Goal: Task Accomplishment & Management: Manage account settings

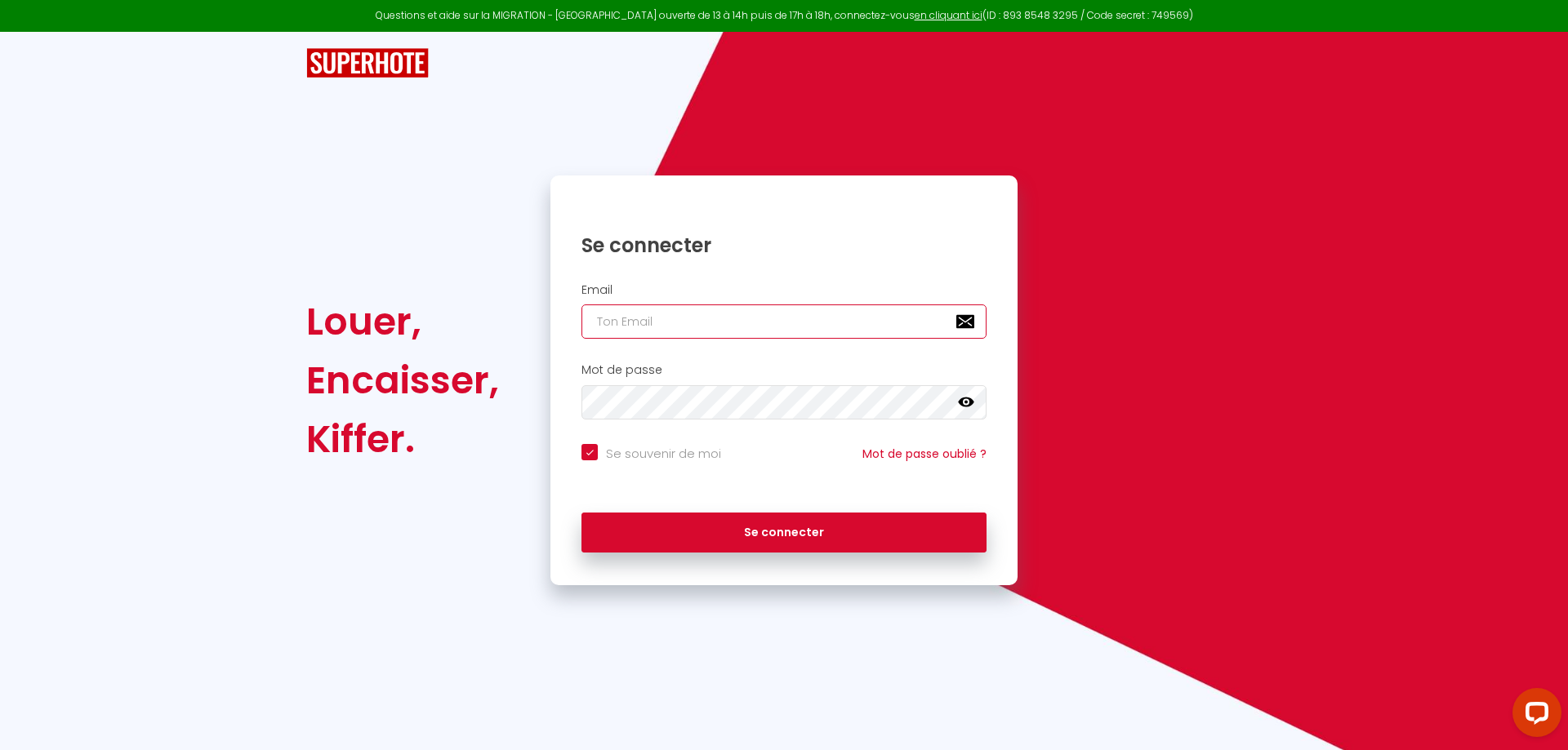
type input "[EMAIL_ADDRESS][DOMAIN_NAME]"
click at [965, 404] on icon at bounding box center [966, 402] width 17 height 17
click at [508, 414] on div "Louer, Encaisser, Kiffer. Se connecter Email [EMAIL_ADDRESS][DOMAIN_NAME] Mot d…" at bounding box center [784, 380] width 977 height 410
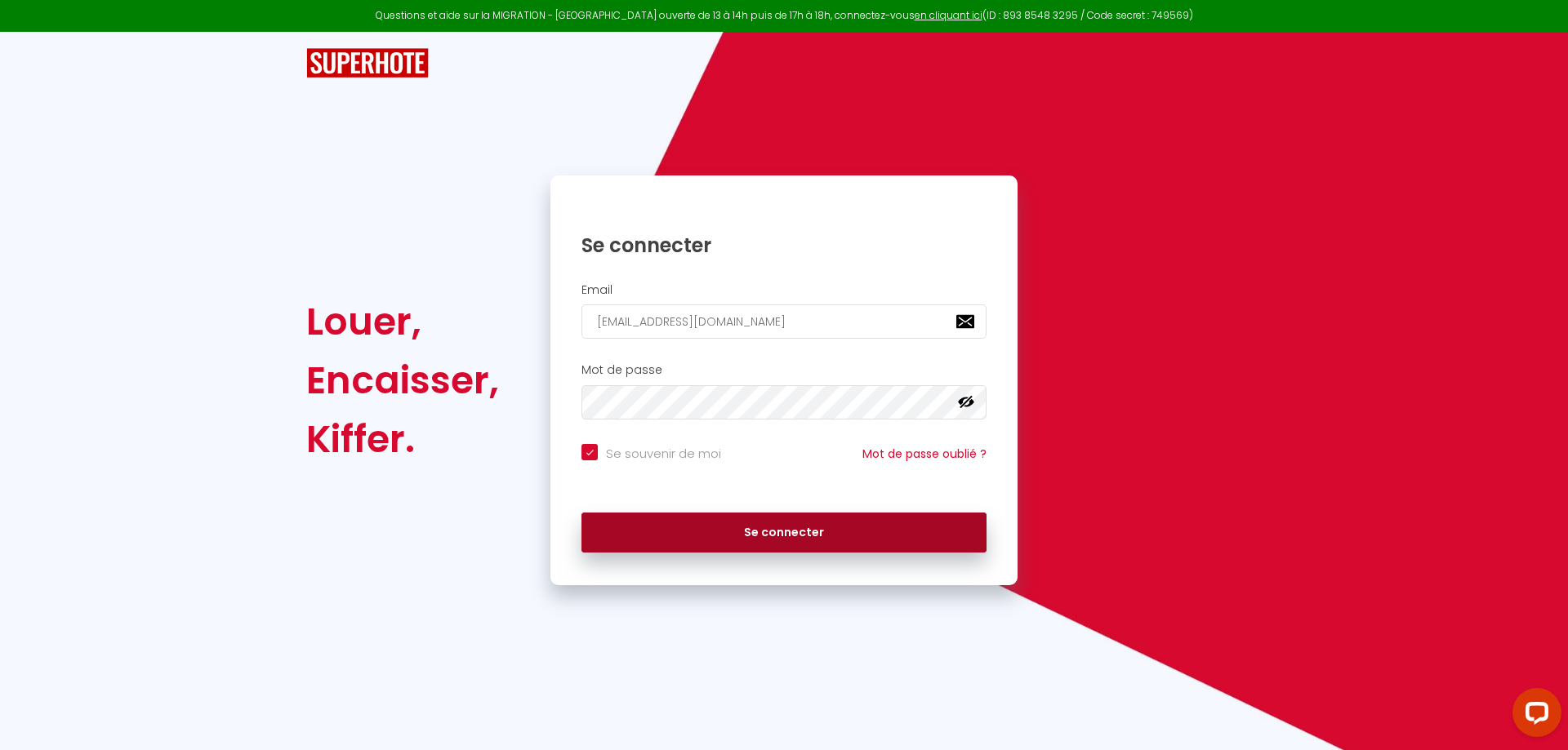
click at [708, 533] on button "Se connecter" at bounding box center [784, 533] width 405 height 41
checkbox input "true"
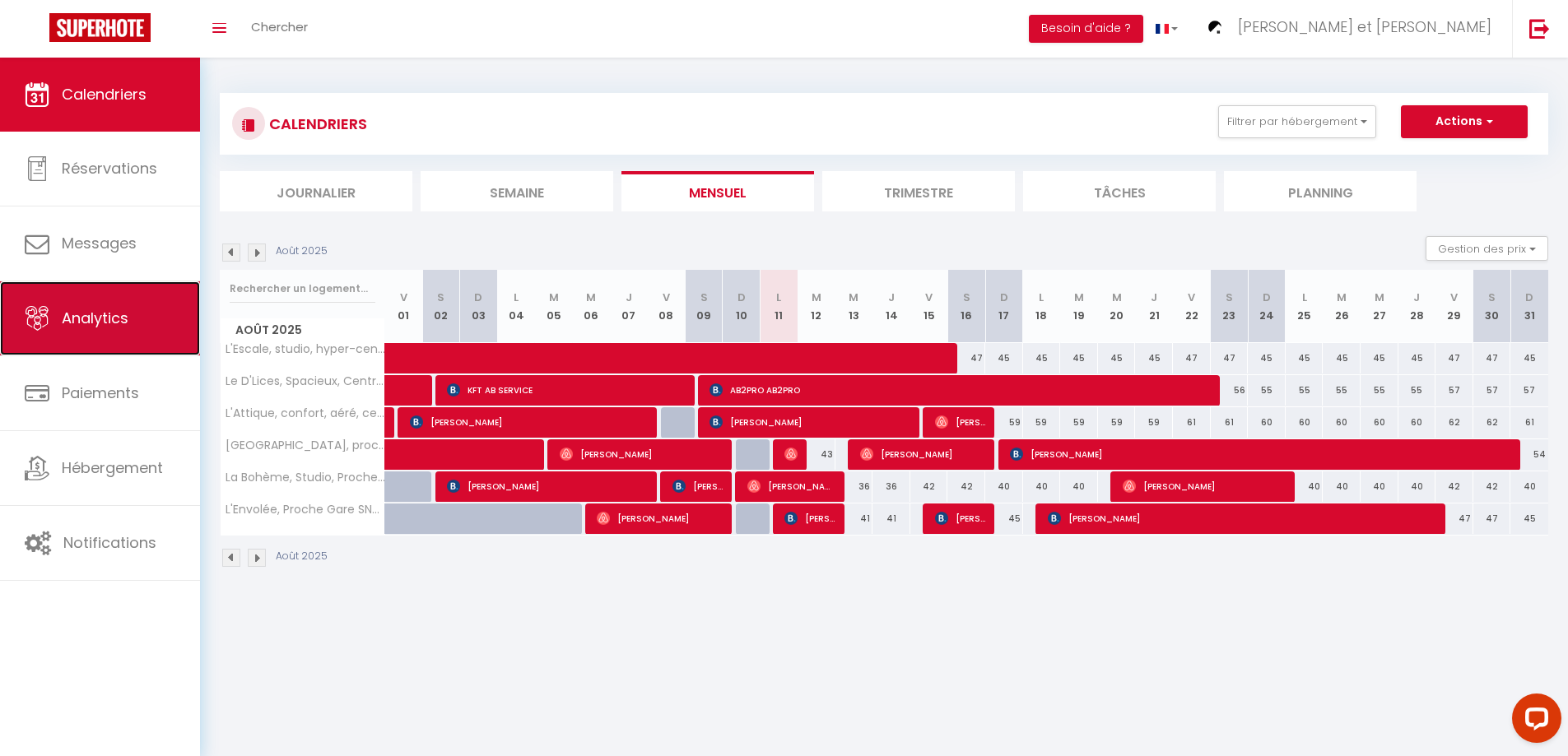
click at [117, 322] on span "Analytics" at bounding box center [95, 319] width 67 height 21
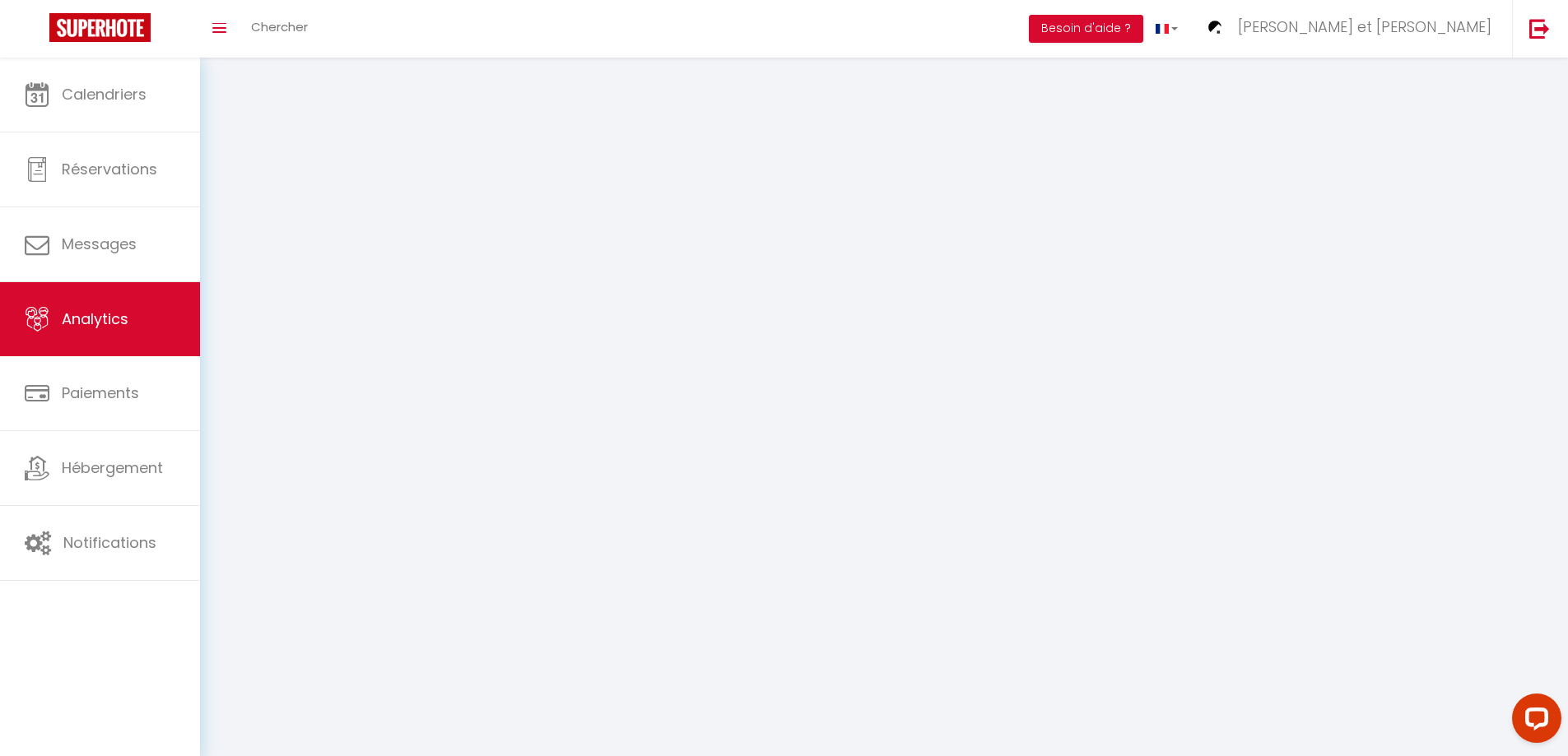
select select "2025"
select select "8"
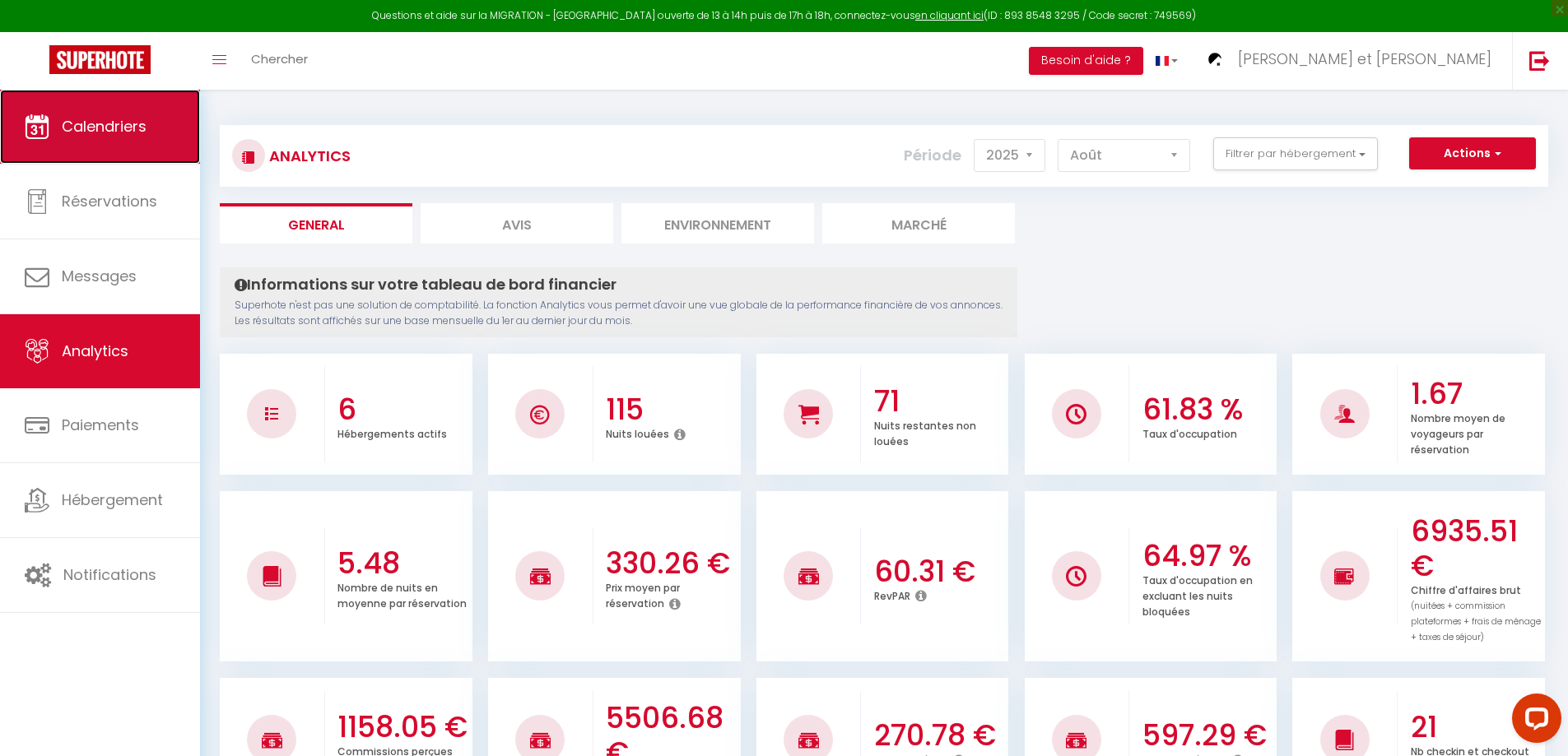
click at [105, 130] on span "Calendriers" at bounding box center [104, 126] width 84 height 21
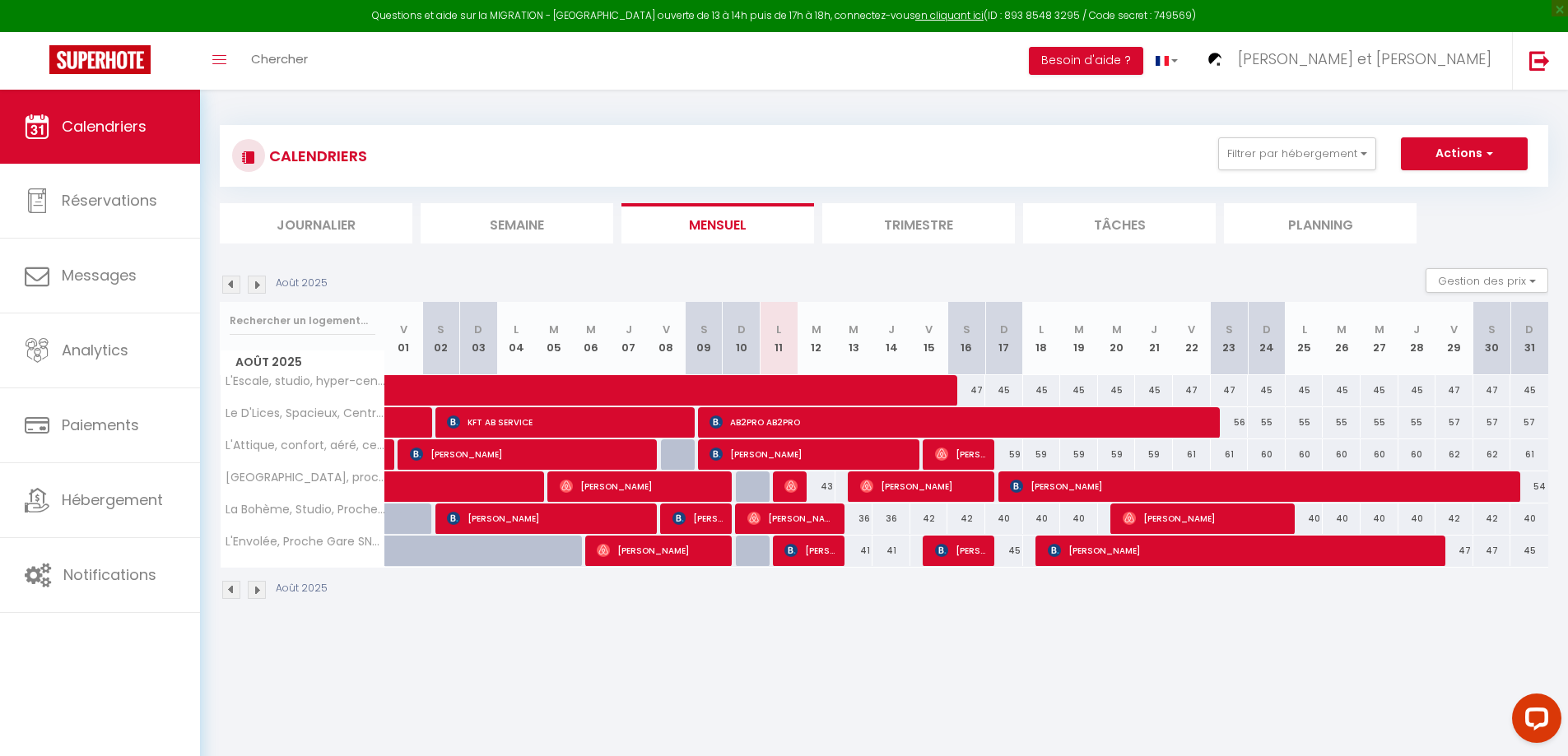
click at [955, 647] on body "Questions et aide sur la MIGRATION - [GEOGRAPHIC_DATA] ouverte de 13 à 14h puis…" at bounding box center [784, 467] width 1568 height 756
click at [258, 287] on img at bounding box center [256, 284] width 18 height 18
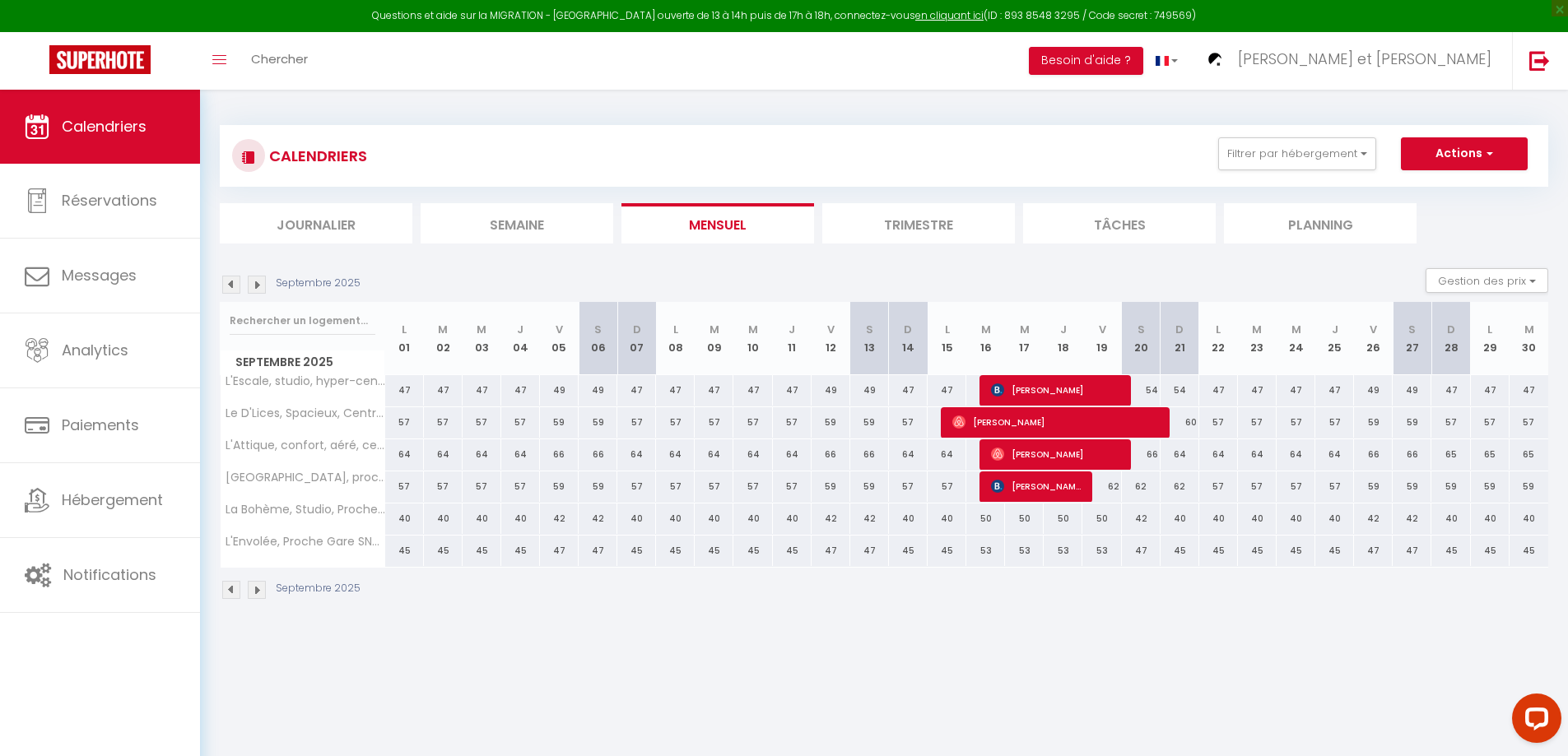
click at [235, 282] on img at bounding box center [231, 284] width 18 height 18
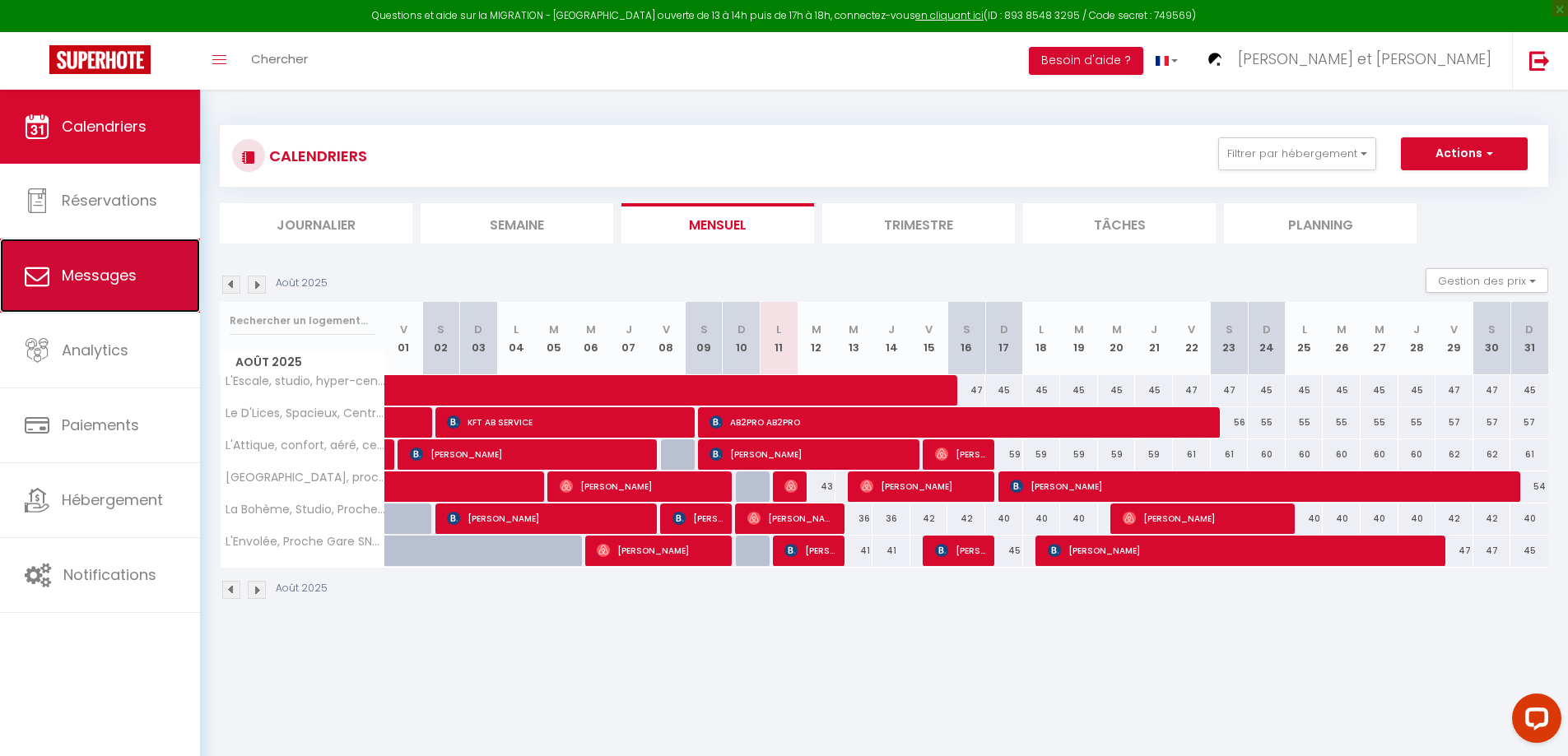
click at [139, 259] on link "Messages" at bounding box center [99, 275] width 200 height 74
select select "message"
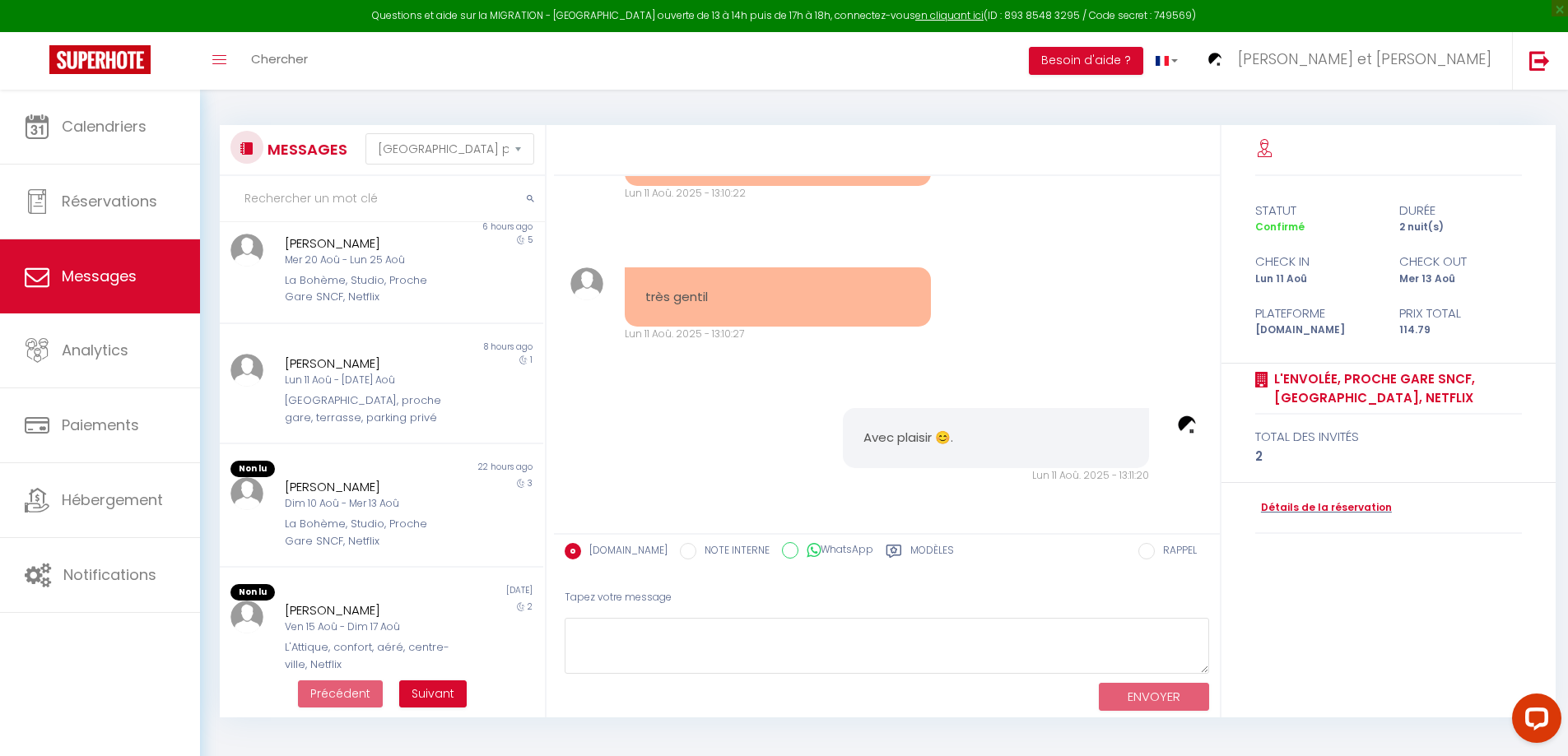
scroll to position [778, 0]
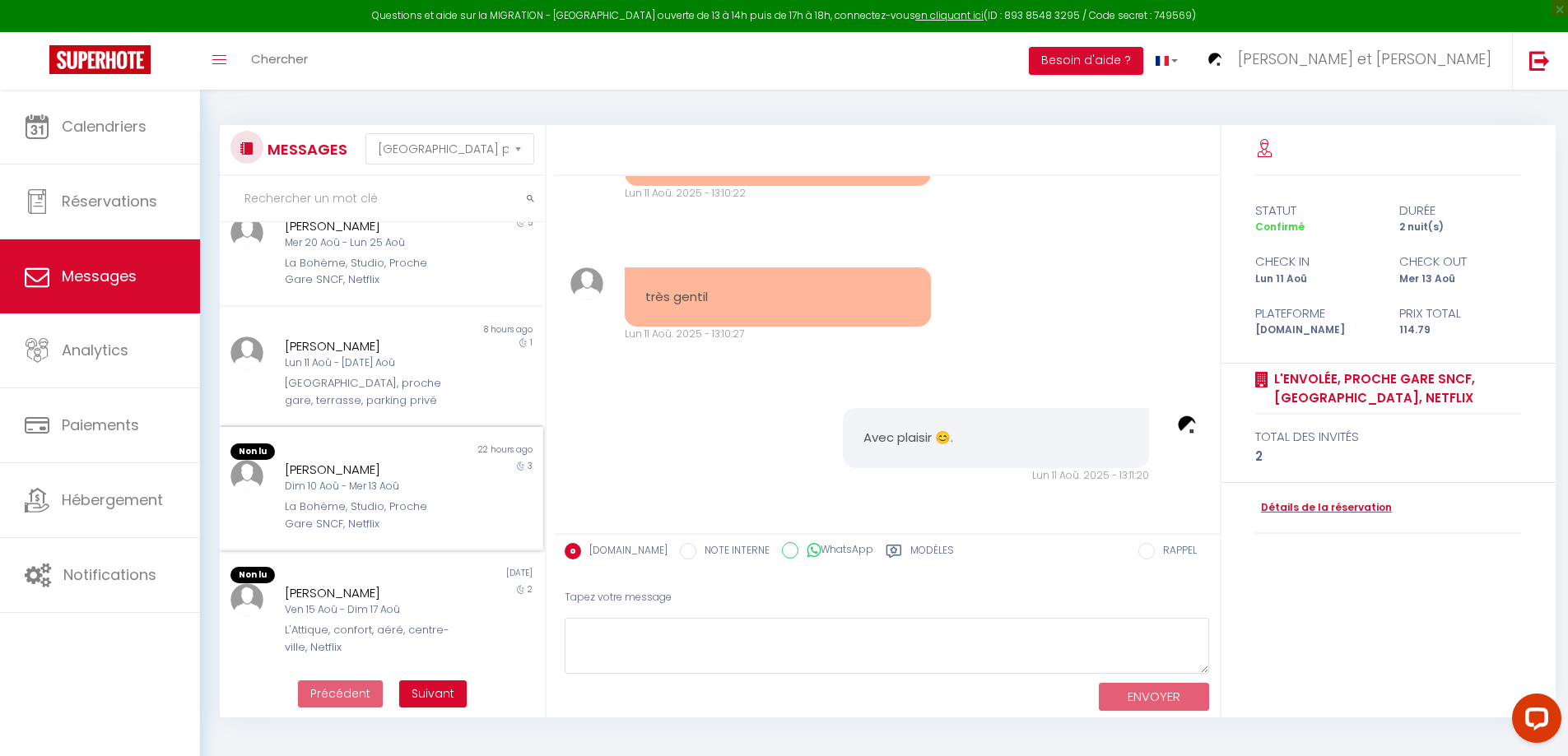
click at [375, 480] on div "Dim 10 Aoû - Mer 13 Aoû" at bounding box center [368, 486] width 167 height 16
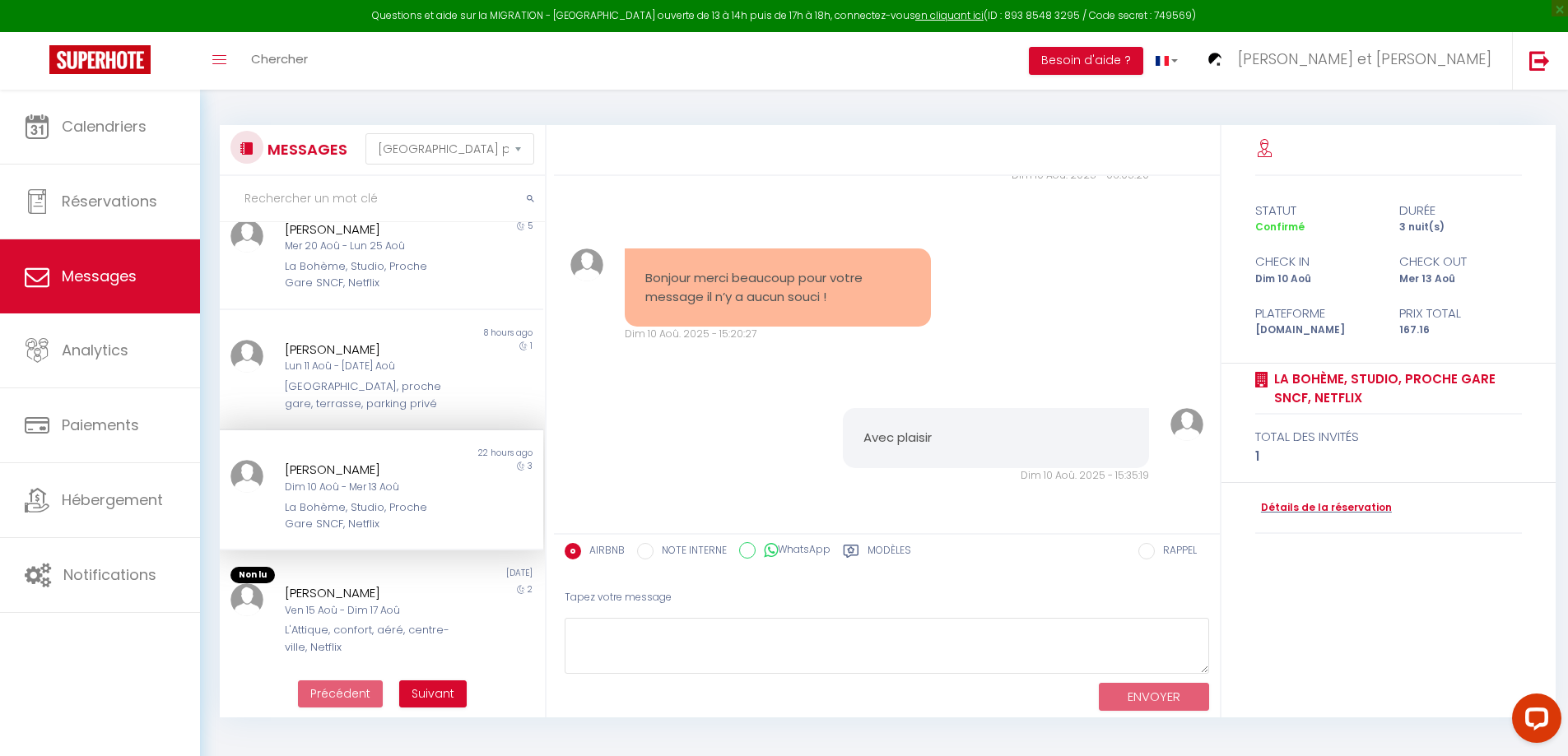
scroll to position [90, 0]
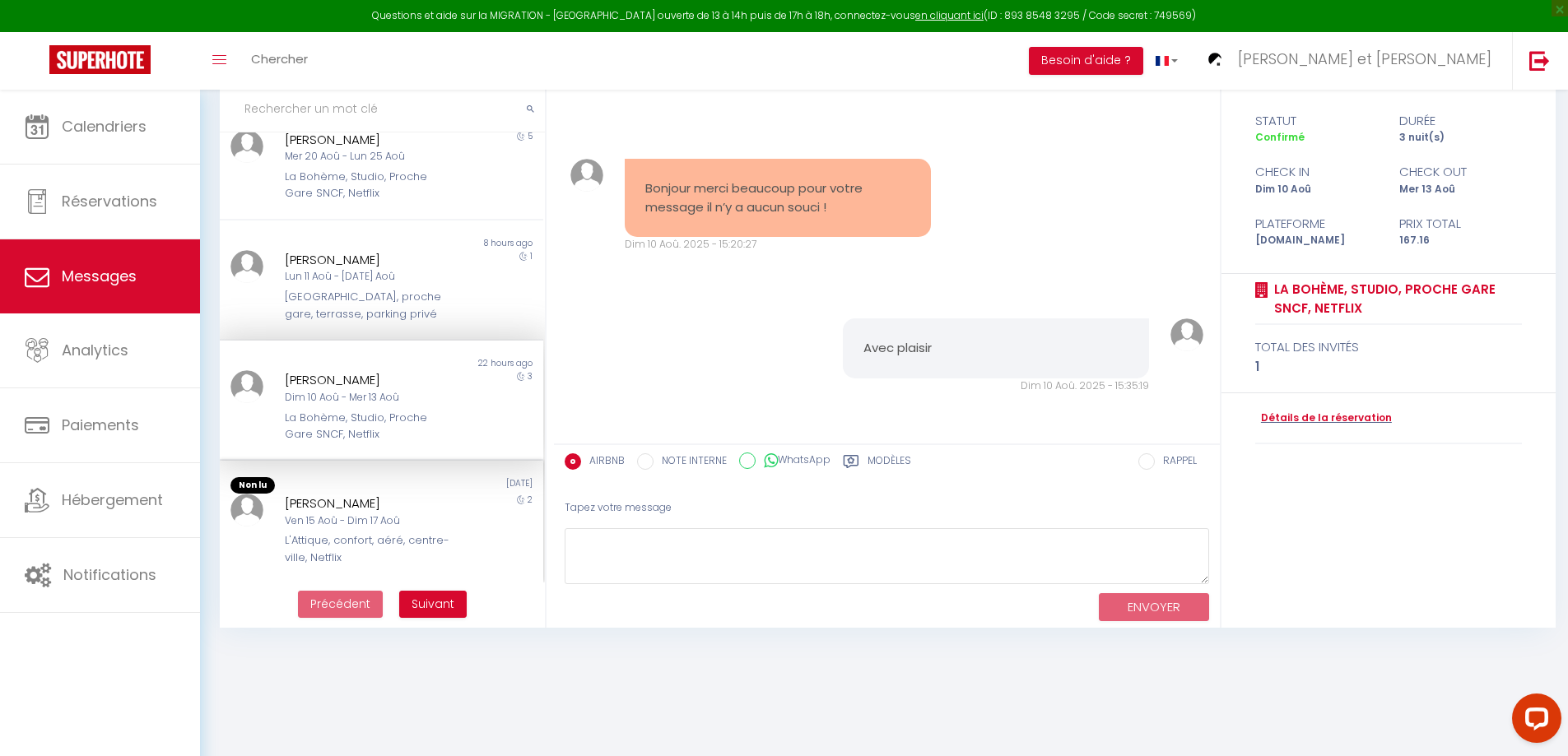
click at [363, 511] on div "[PERSON_NAME]" at bounding box center [368, 503] width 167 height 20
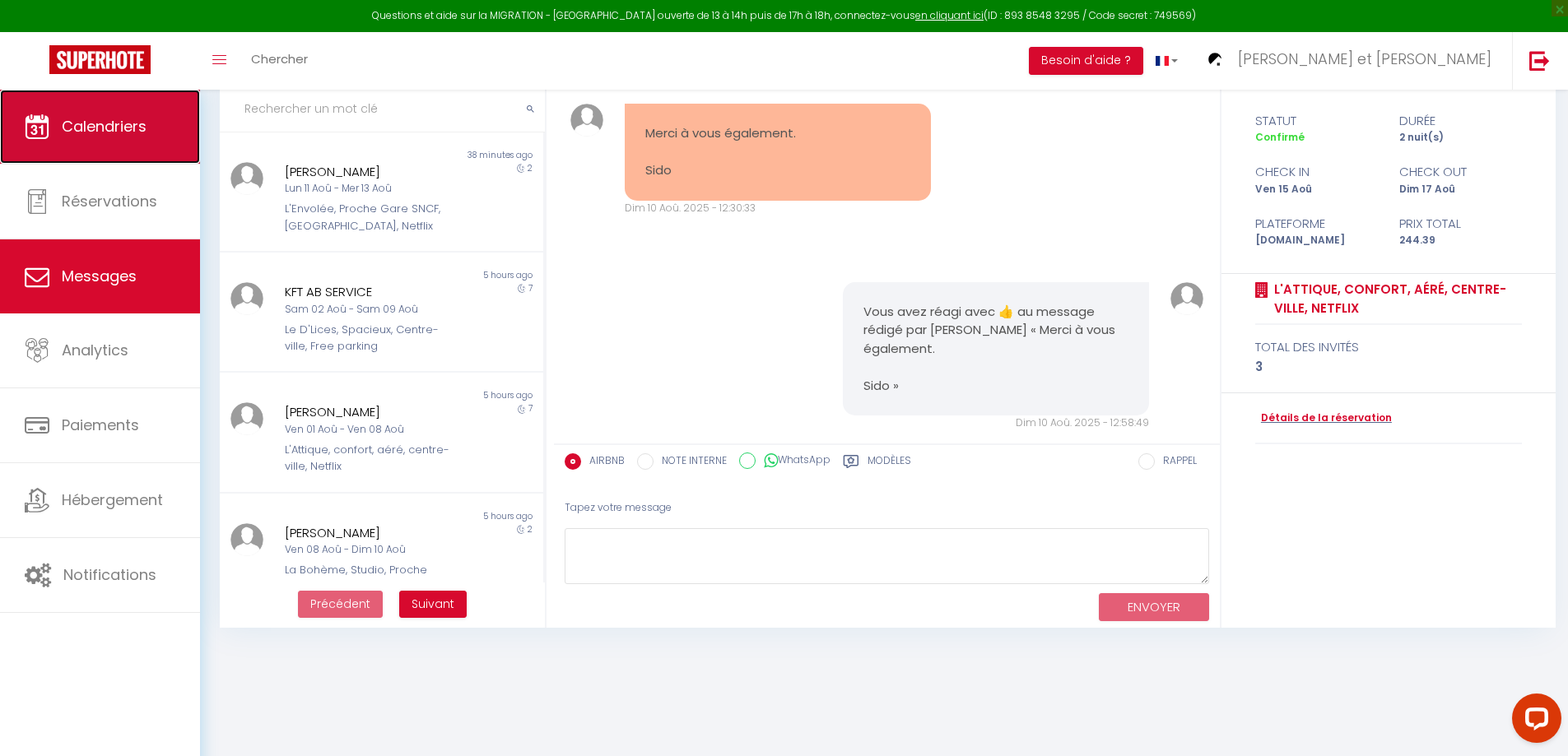
click at [82, 111] on link "Calendriers" at bounding box center [99, 126] width 200 height 74
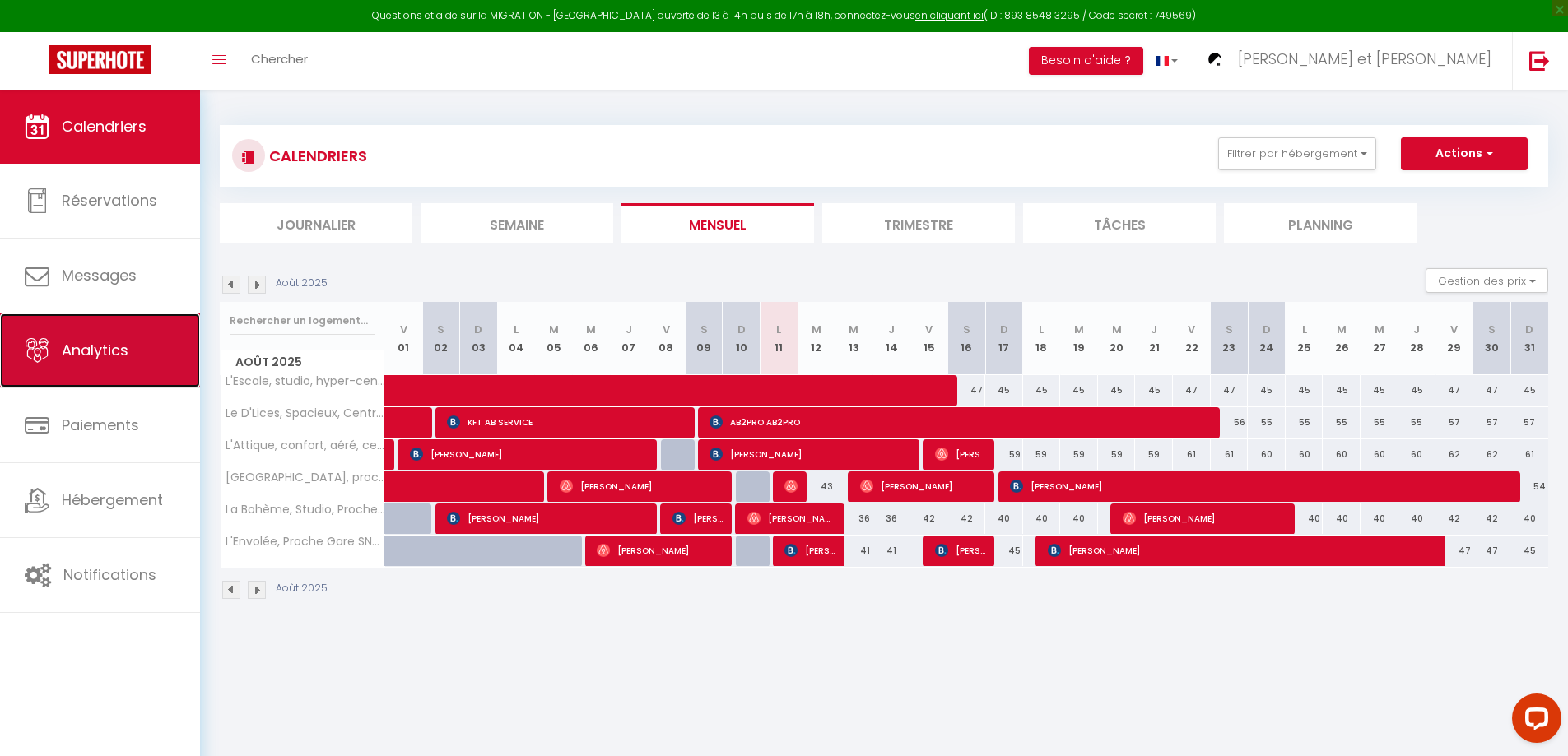
click at [66, 358] on span "Analytics" at bounding box center [95, 350] width 67 height 21
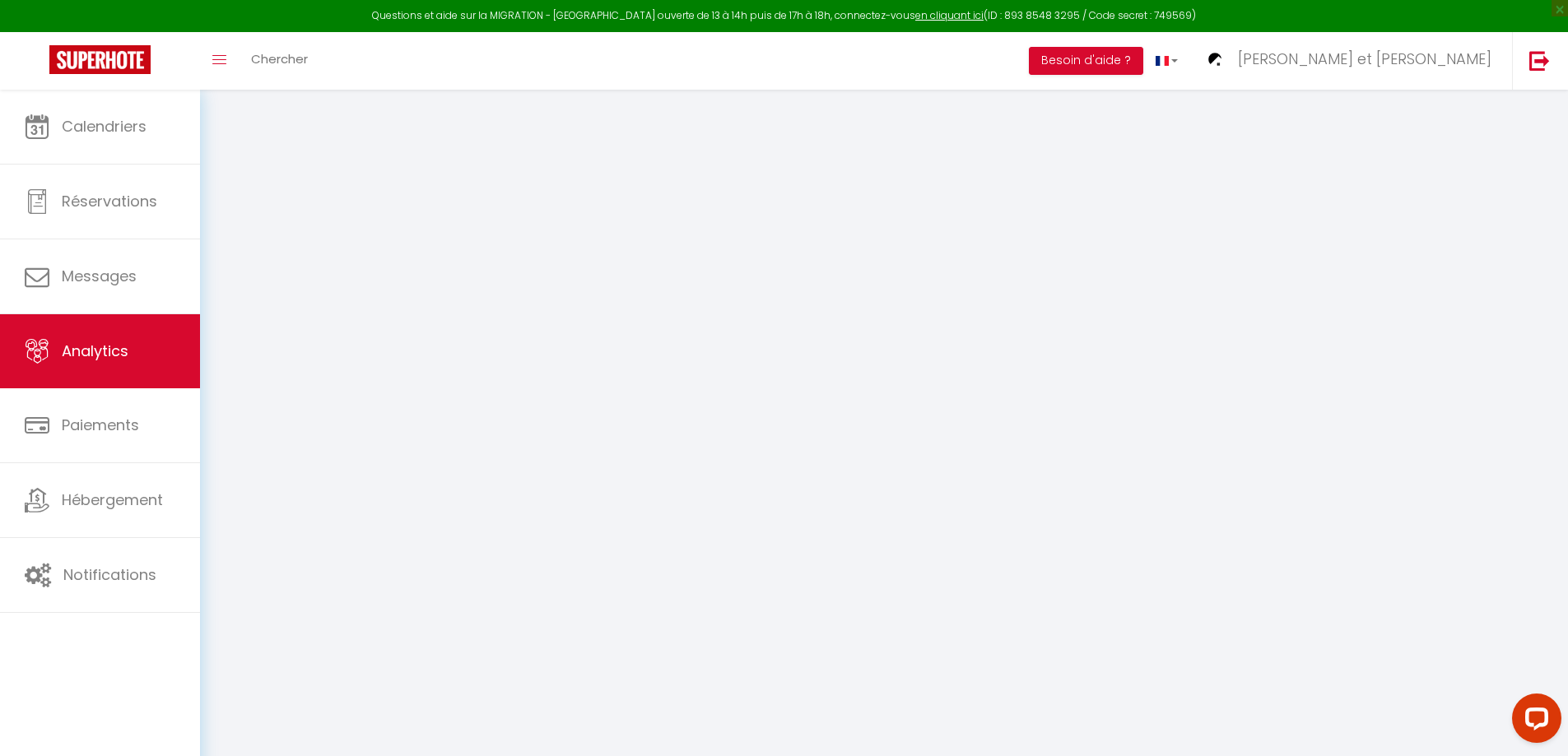
select select "2025"
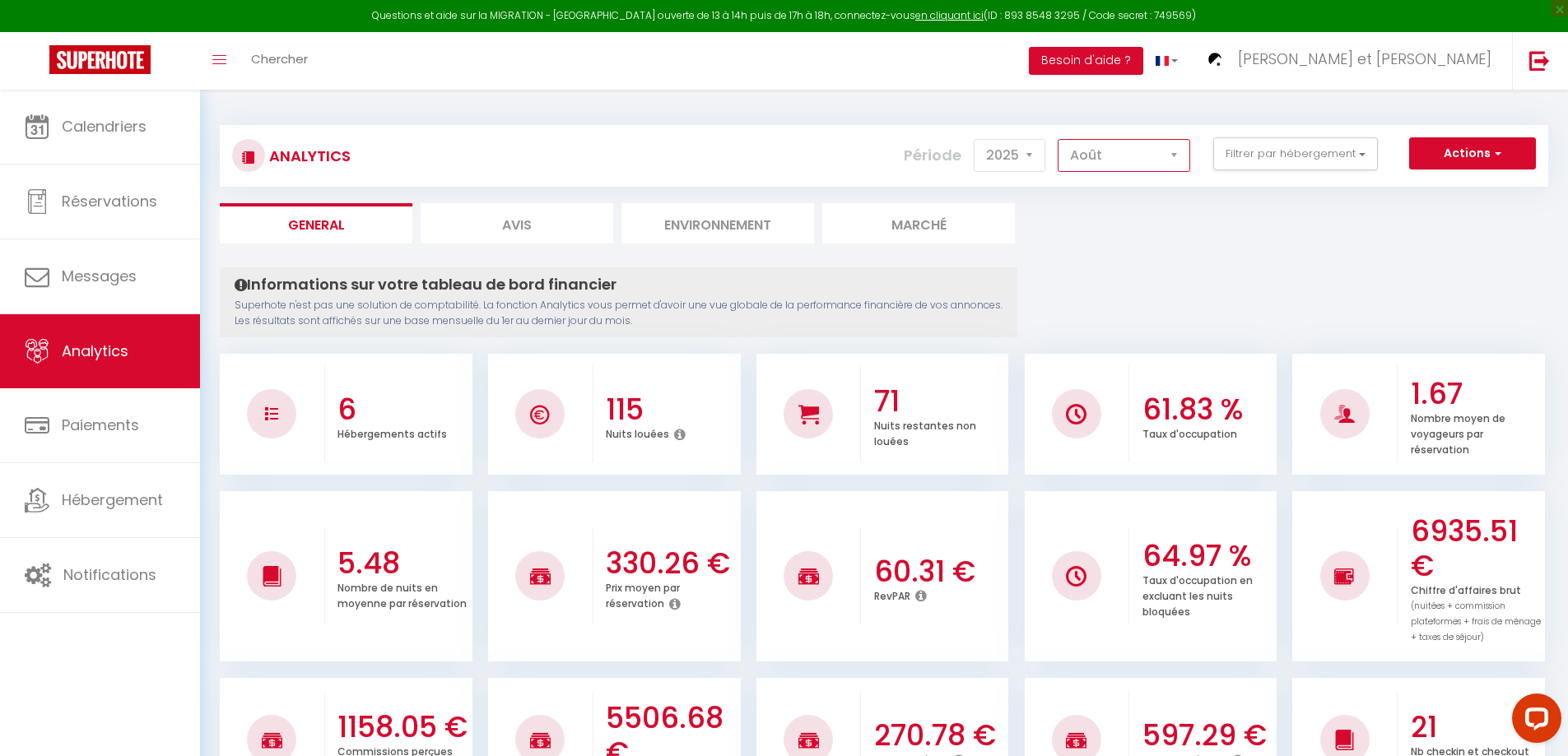
click at [1139, 153] on select "[PERSON_NAME] Mars Avril Mai Juin Juillet Août Septembre Octobre Novembre Décem…" at bounding box center [1124, 155] width 132 height 33
click at [1059, 139] on select "[PERSON_NAME] Mars Avril Mai Juin Juillet Août Septembre Octobre Novembre Décem…" at bounding box center [1124, 155] width 132 height 33
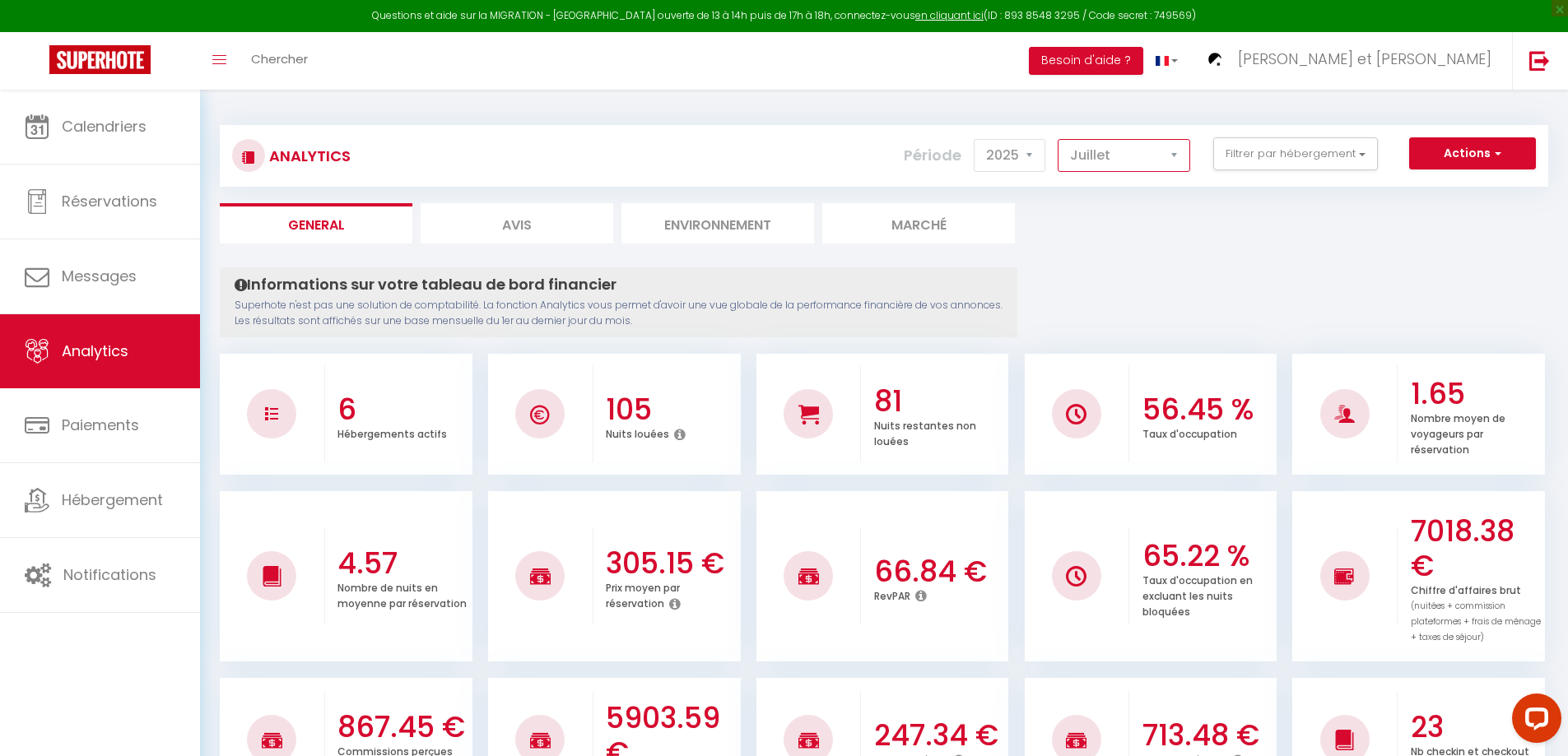
click at [1121, 157] on select "[PERSON_NAME] Mars Avril Mai Juin Juillet Août Septembre Octobre Novembre Décem…" at bounding box center [1124, 155] width 132 height 33
click at [1059, 139] on select "[PERSON_NAME] Mars Avril Mai Juin Juillet Août Septembre Octobre Novembre Décem…" at bounding box center [1124, 155] width 132 height 33
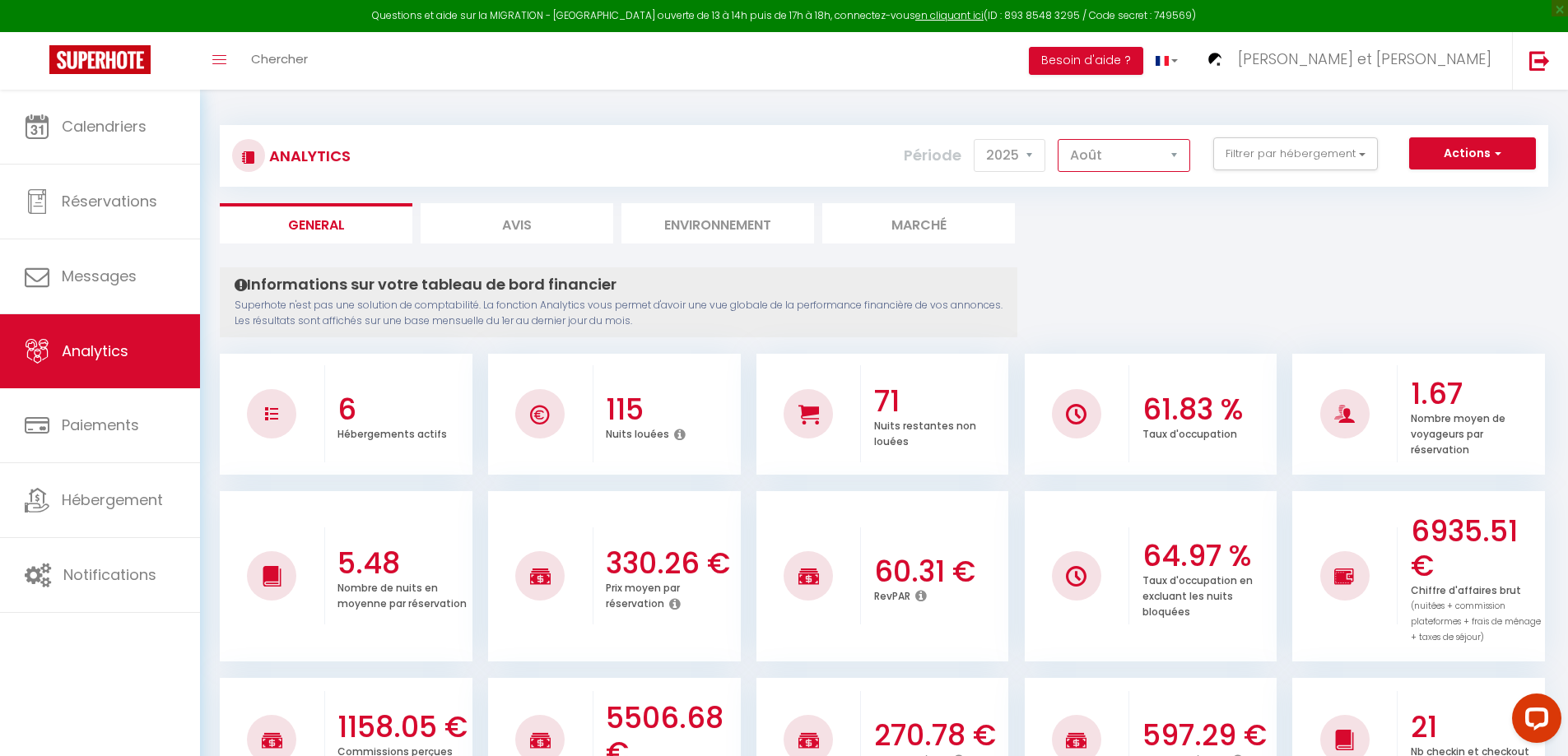
click at [1087, 145] on select "[PERSON_NAME] Mars Avril Mai Juin Juillet Août Septembre Octobre Novembre Décem…" at bounding box center [1124, 155] width 132 height 33
click at [1059, 139] on select "[PERSON_NAME] Mars Avril Mai Juin Juillet Août Septembre Octobre Novembre Décem…" at bounding box center [1124, 155] width 132 height 33
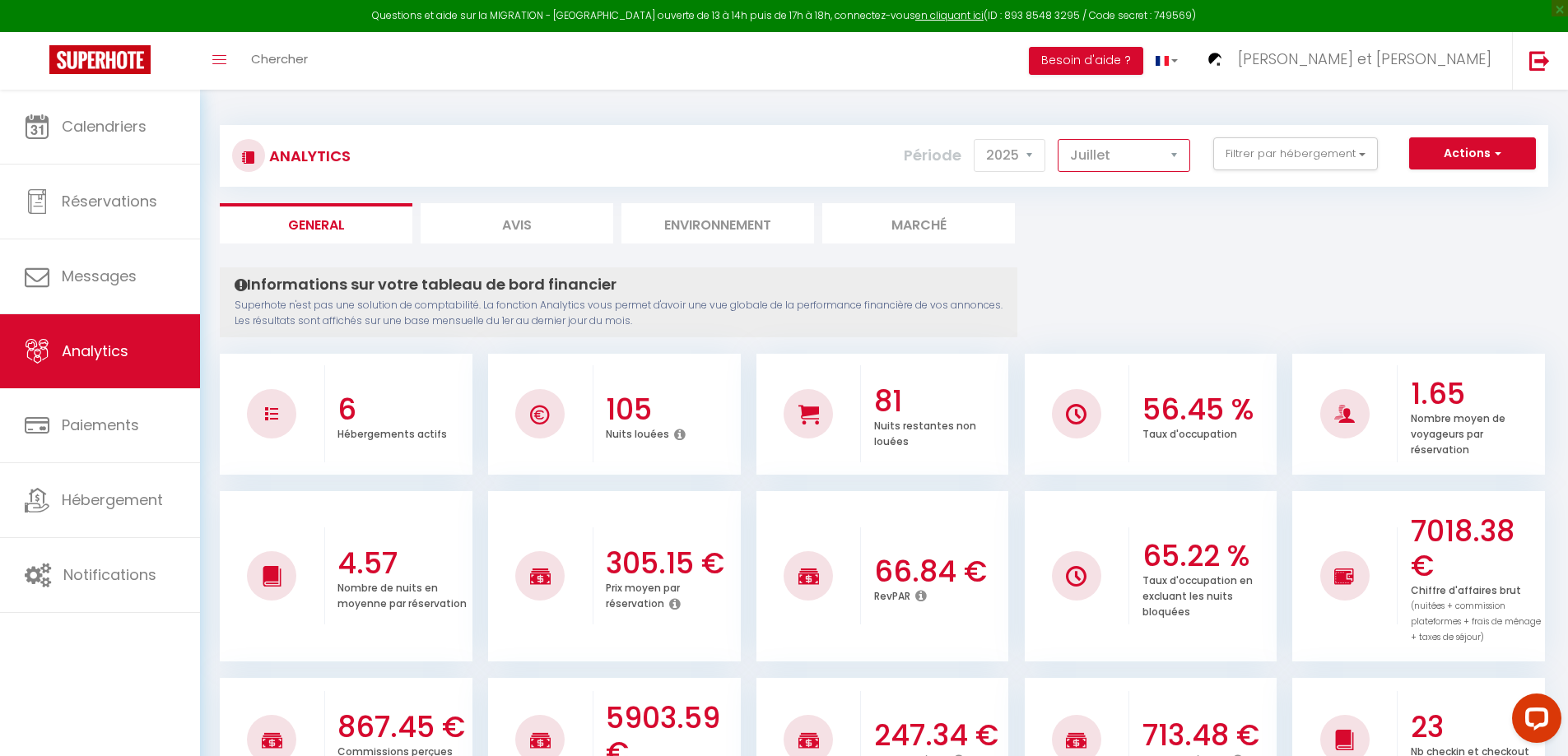
click at [1107, 162] on select "[PERSON_NAME] Mars Avril Mai Juin Juillet Août Septembre Octobre Novembre Décem…" at bounding box center [1124, 155] width 132 height 33
click at [1059, 139] on select "[PERSON_NAME] Mars Avril Mai Juin Juillet Août Septembre Octobre Novembre Décem…" at bounding box center [1124, 155] width 132 height 33
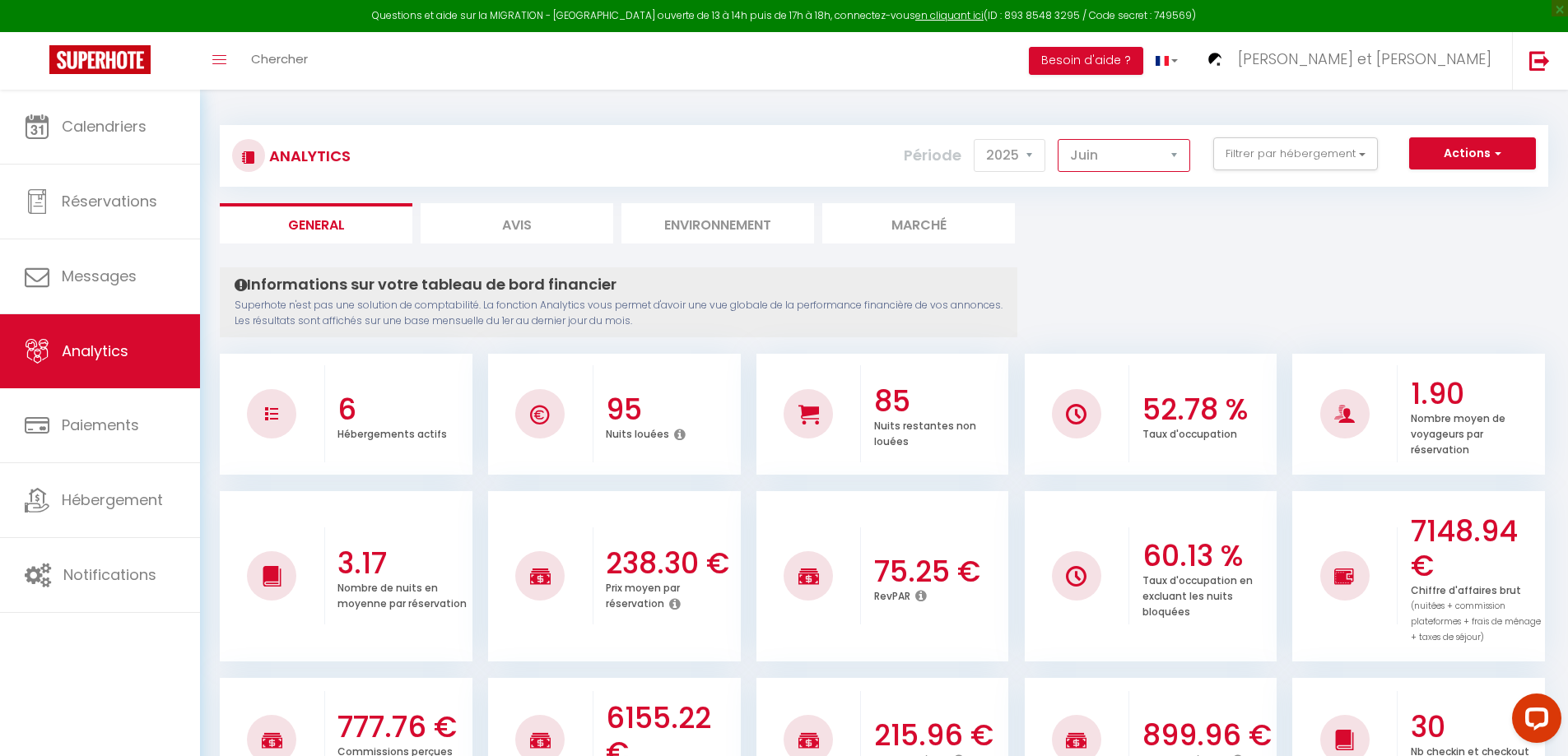
click at [1124, 161] on select "[PERSON_NAME] Mars Avril Mai Juin Juillet Août Septembre Octobre Novembre Décem…" at bounding box center [1124, 155] width 132 height 33
click at [1059, 139] on select "[PERSON_NAME] Mars Avril Mai Juin Juillet Août Septembre Octobre Novembre Décem…" at bounding box center [1124, 155] width 132 height 33
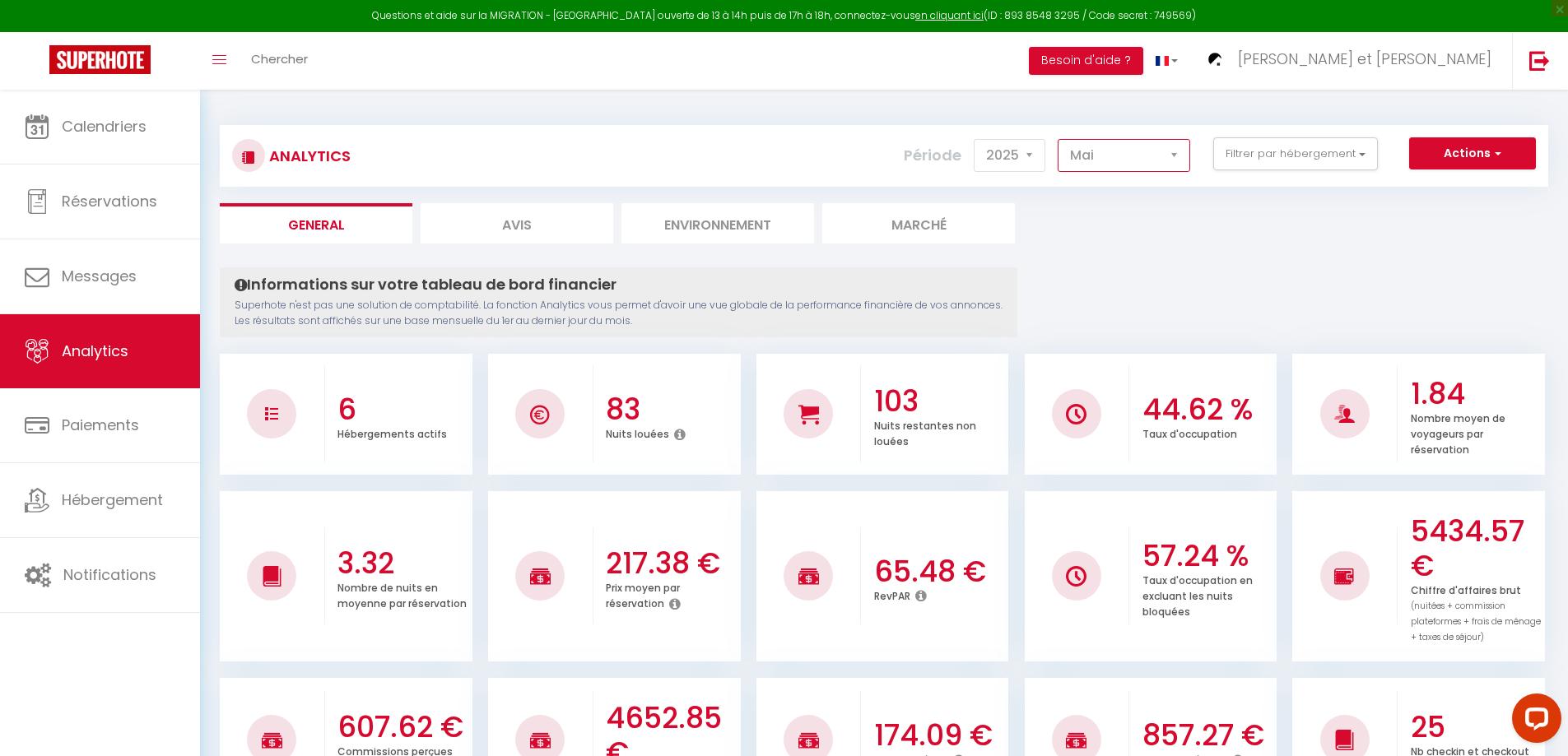
click at [1102, 153] on select "[PERSON_NAME] Mars Avril Mai Juin Juillet Août Septembre Octobre Novembre Décem…" at bounding box center [1124, 155] width 132 height 33
select select "8"
click at [1059, 139] on select "[PERSON_NAME] Mars Avril Mai Juin Juillet Août Septembre Octobre Novembre Décem…" at bounding box center [1124, 155] width 132 height 33
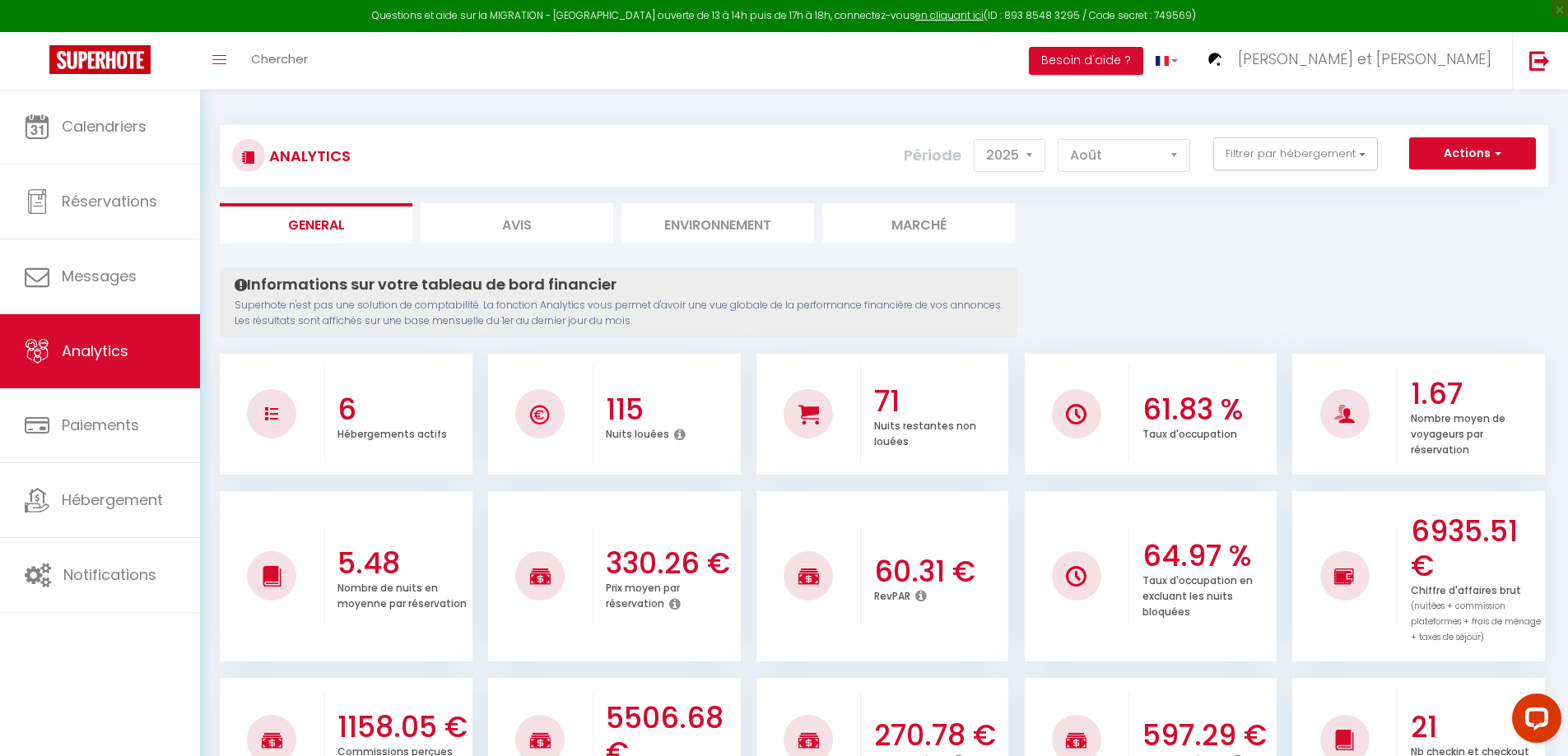
click at [571, 223] on li "Avis" at bounding box center [517, 223] width 193 height 40
select select "2025"
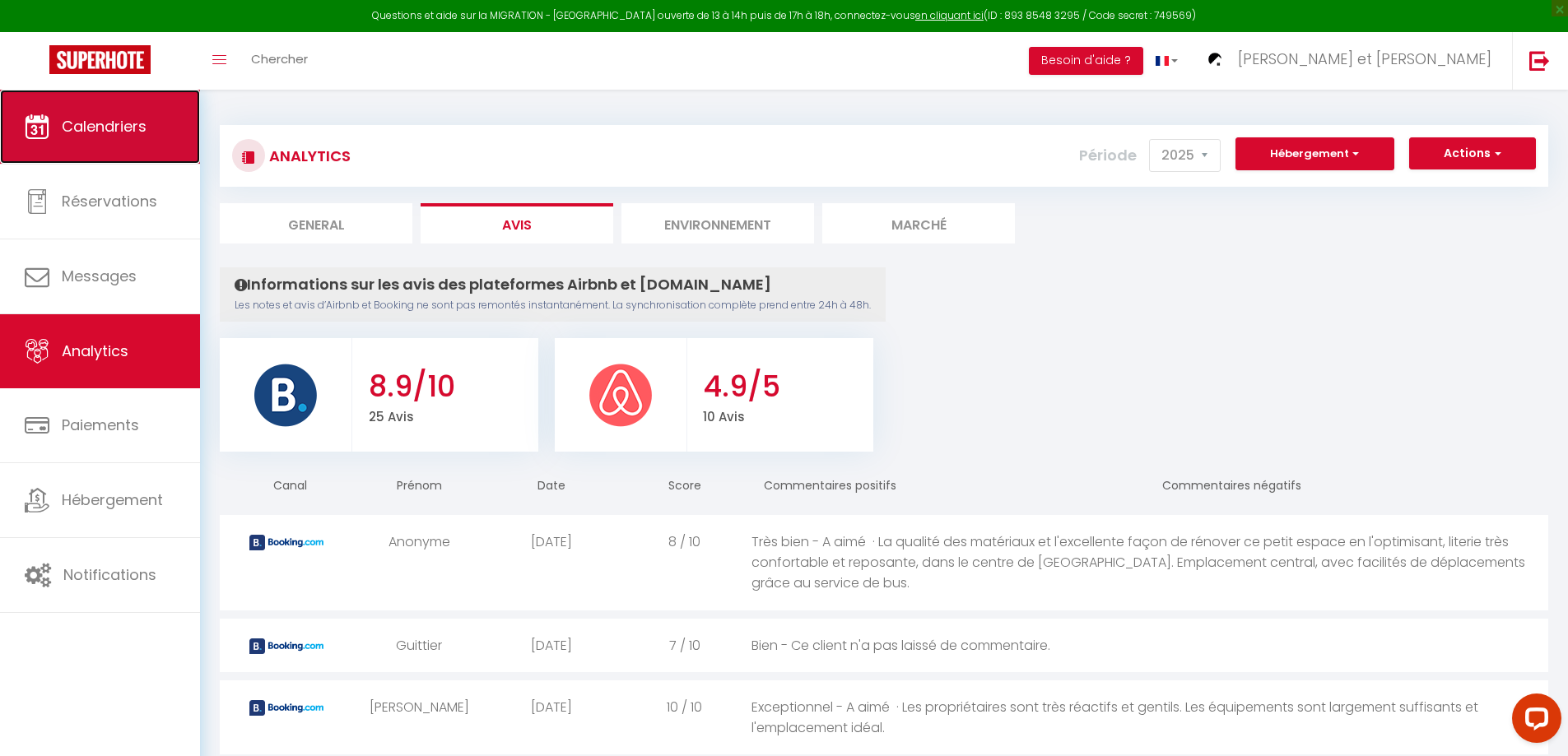
click at [113, 126] on span "Calendriers" at bounding box center [104, 126] width 84 height 21
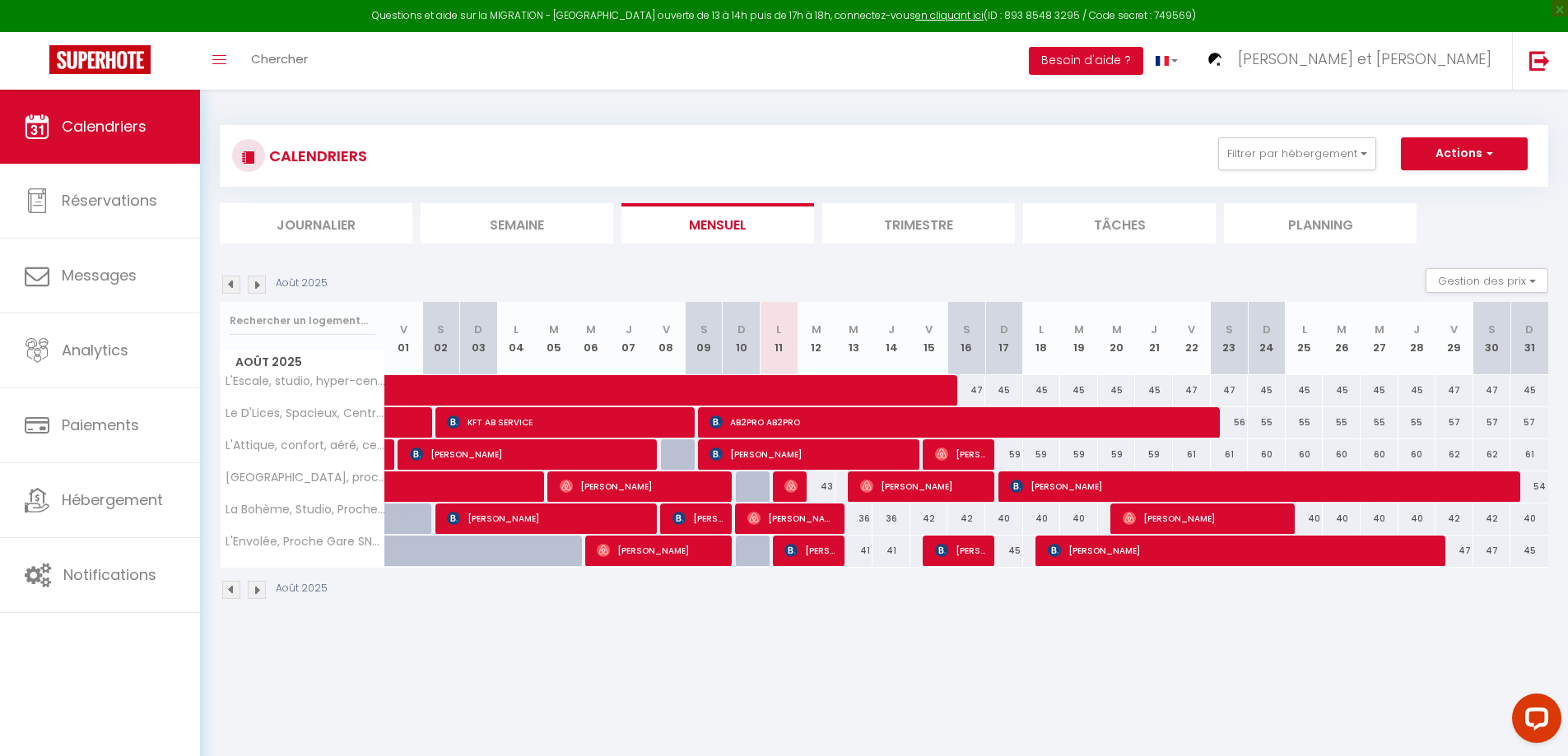
click at [858, 554] on div "41" at bounding box center [855, 551] width 37 height 31
type input "41"
type input "Mer 13 Août 2025"
type input "[DEMOGRAPHIC_DATA][DATE]"
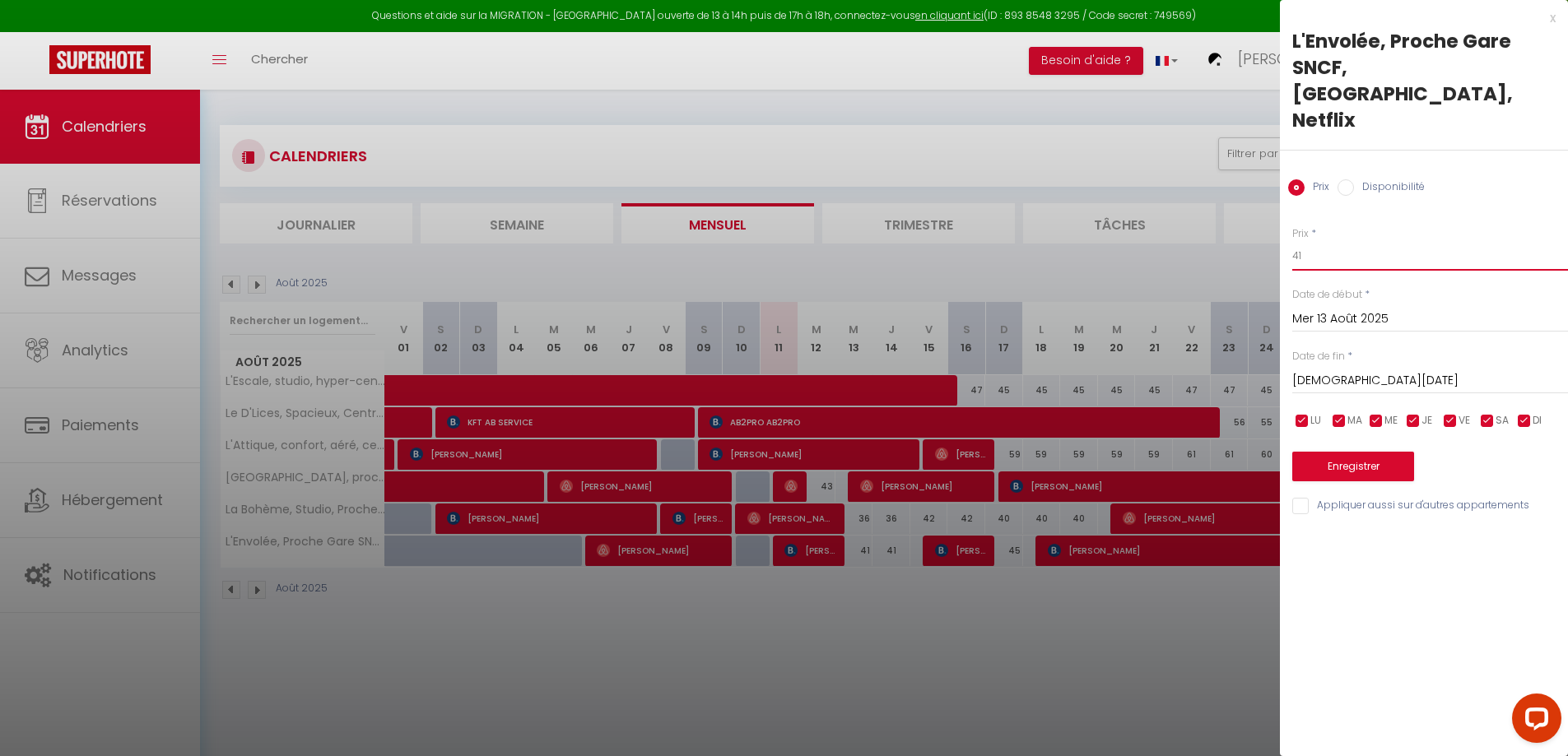
click at [1335, 241] on input "41" at bounding box center [1430, 256] width 276 height 30
type input "40"
click at [1337, 370] on input "[DEMOGRAPHIC_DATA][DATE]" at bounding box center [1430, 380] width 276 height 22
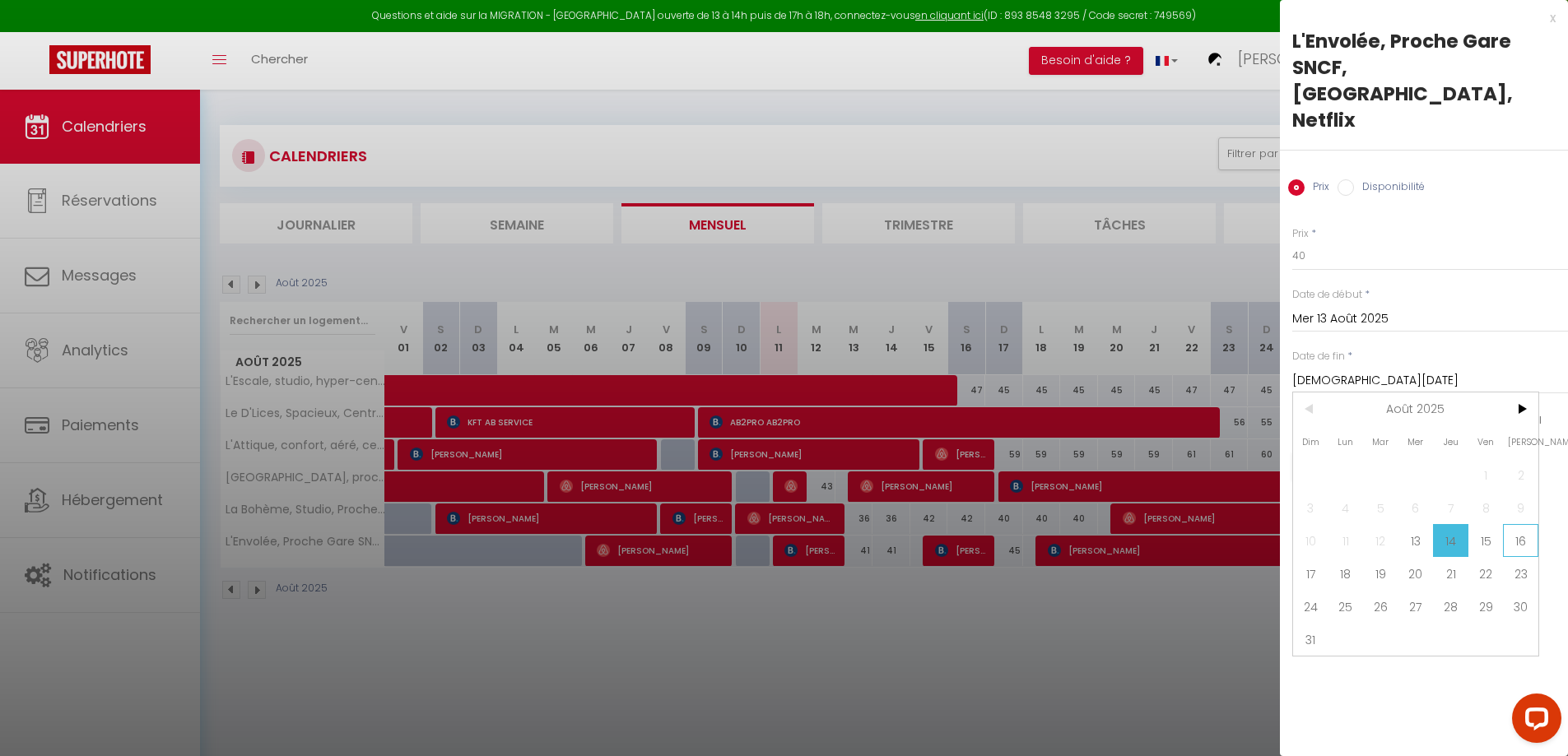
drag, startPoint x: 1530, startPoint y: 491, endPoint x: 1520, endPoint y: 491, distance: 10.0
click at [1520, 525] on span "16" at bounding box center [1521, 541] width 36 height 33
type input "[PERSON_NAME][DATE]"
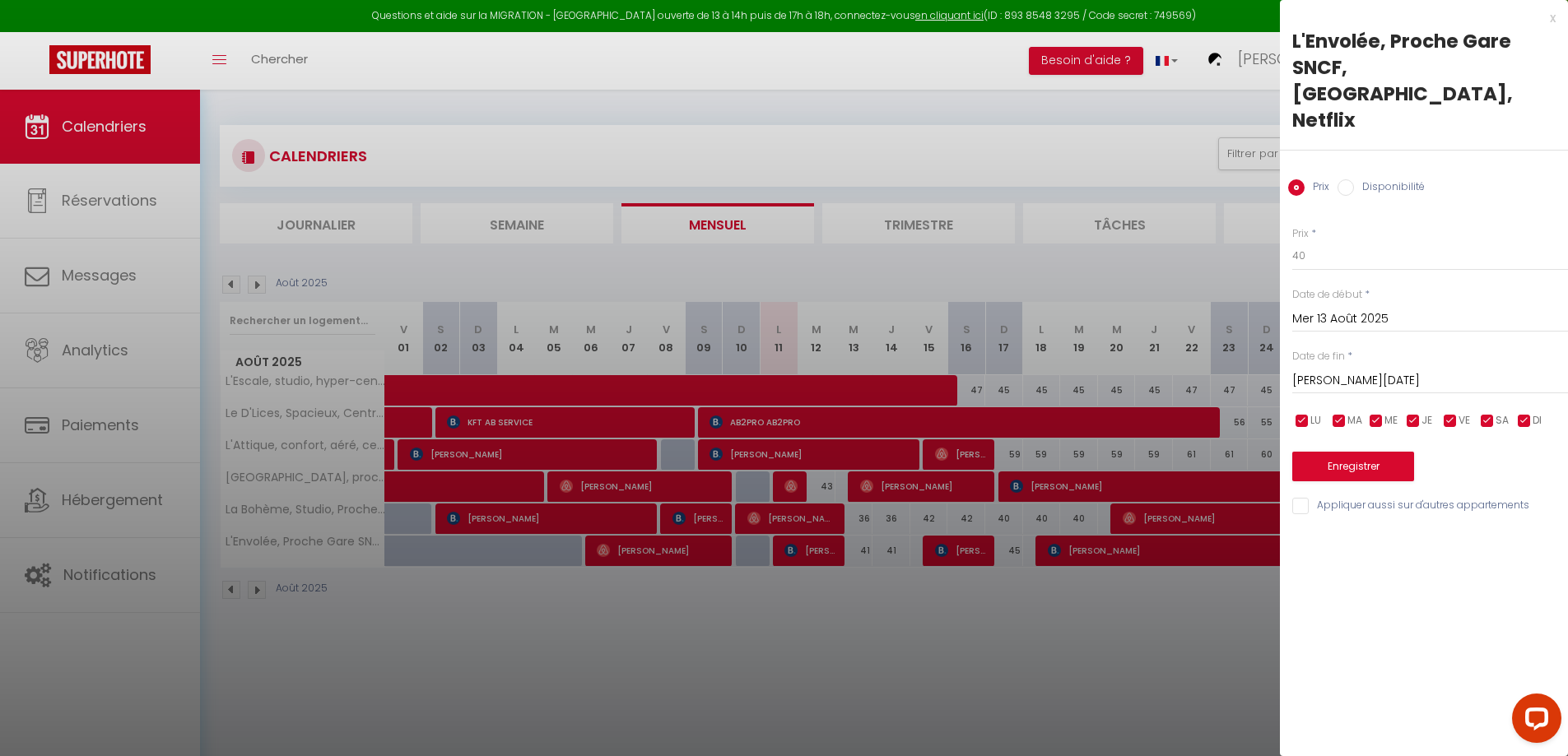
click at [1331, 431] on div "Enregistrer" at bounding box center [1430, 456] width 276 height 51
click at [1337, 452] on button "Enregistrer" at bounding box center [1353, 467] width 122 height 30
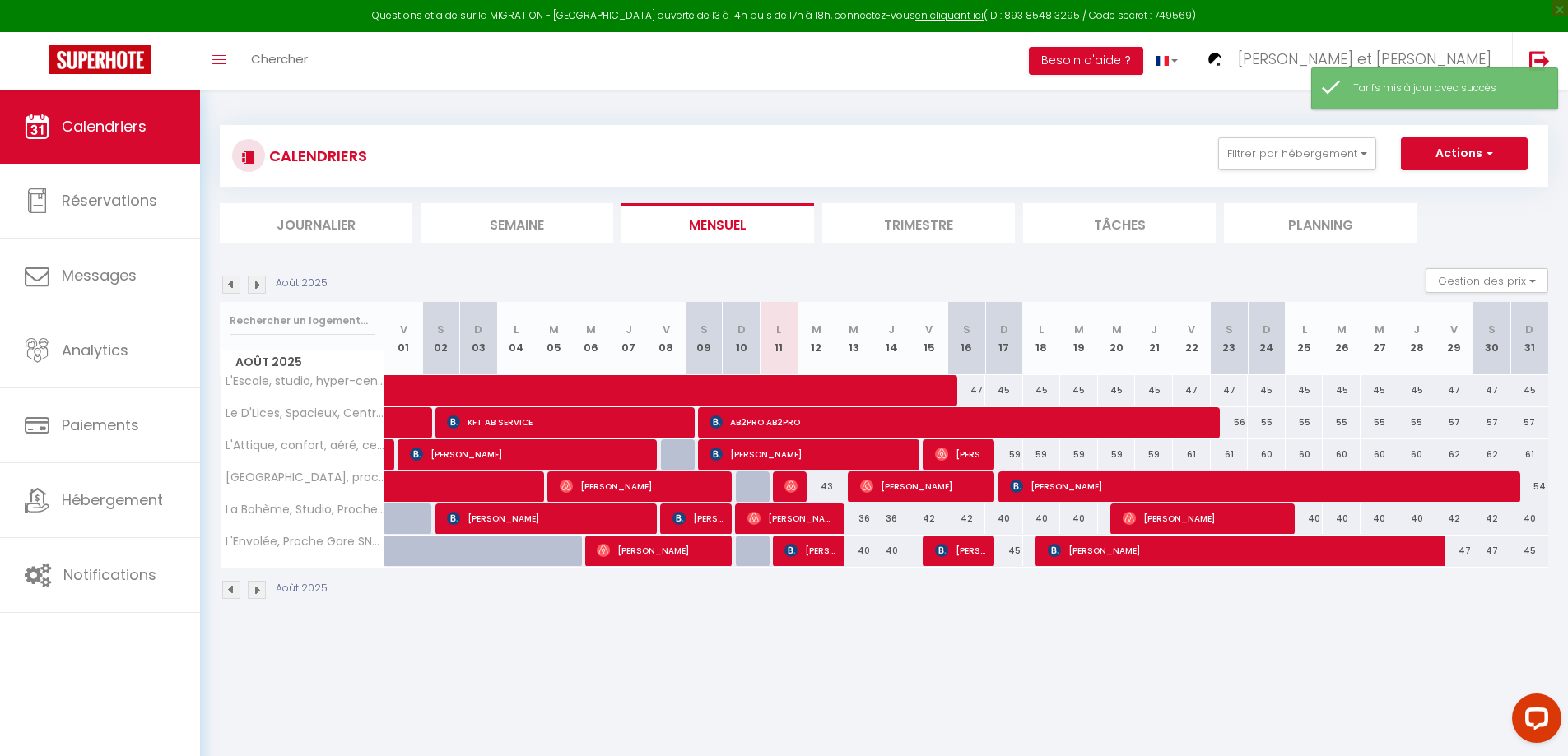
click at [1012, 555] on div "45" at bounding box center [1004, 551] width 37 height 31
type input "45"
type input "Dim 17 Août 2025"
type input "Lun 18 Août 2025"
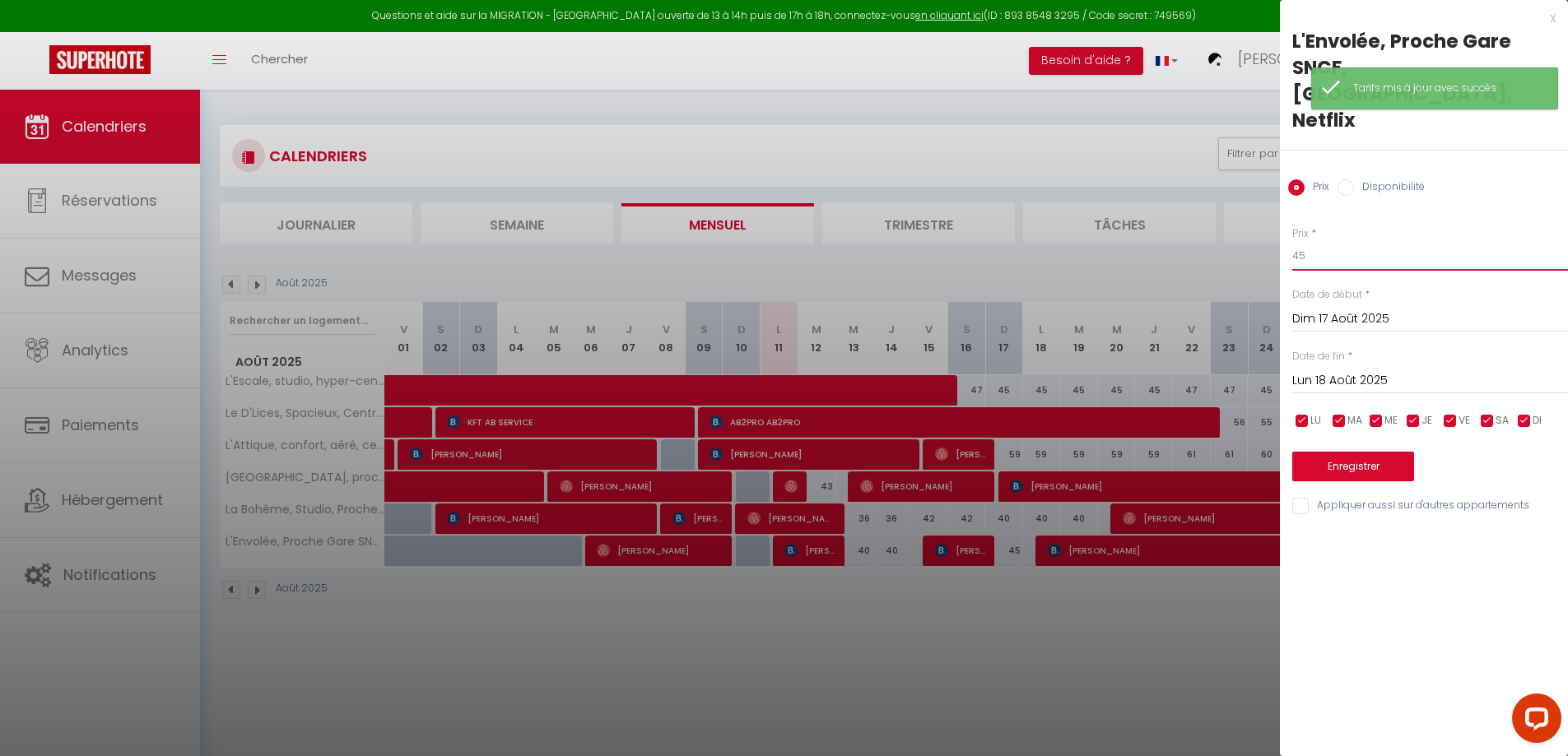
click at [1319, 241] on input "45" at bounding box center [1430, 256] width 276 height 30
type input "40"
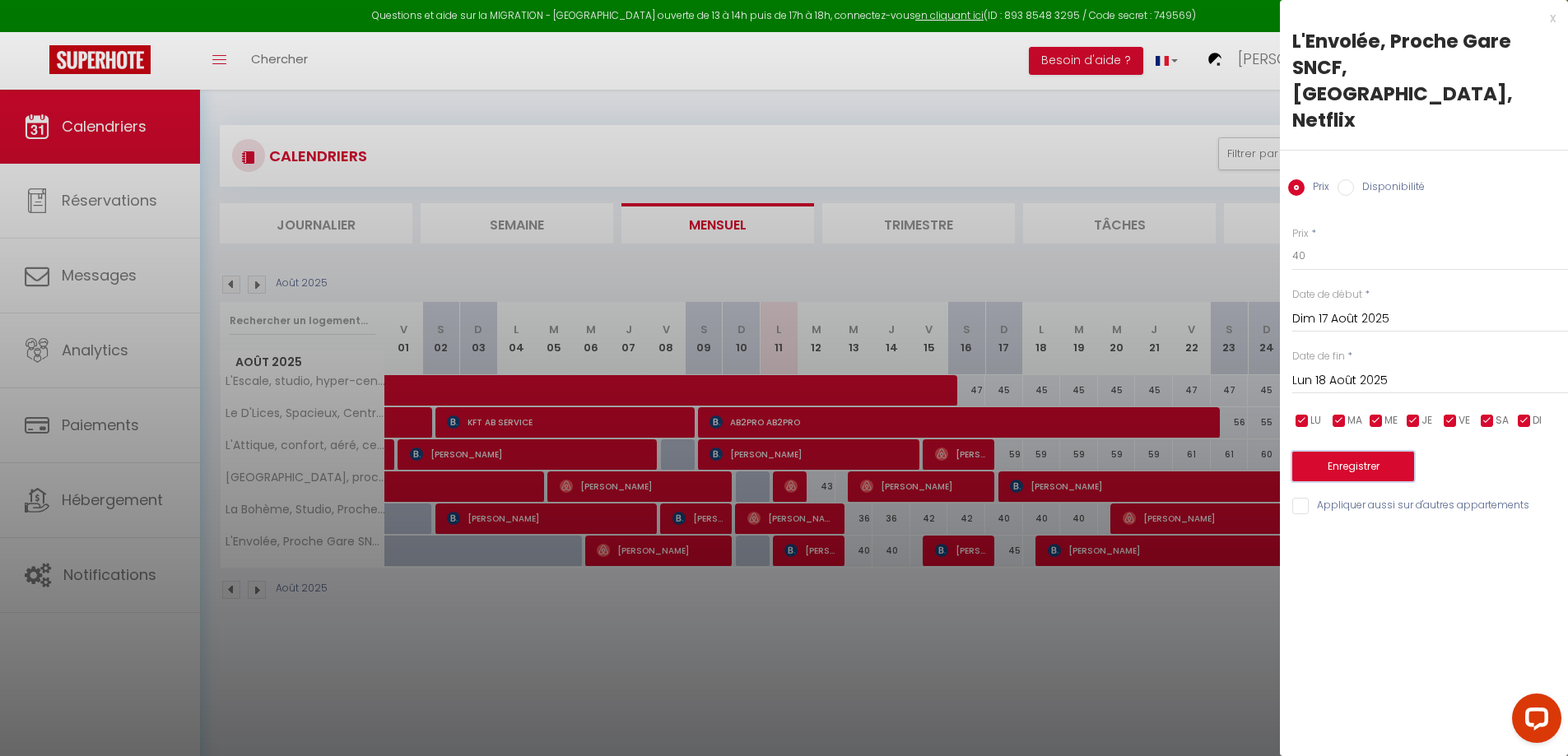
click at [1344, 452] on button "Enregistrer" at bounding box center [1353, 467] width 122 height 30
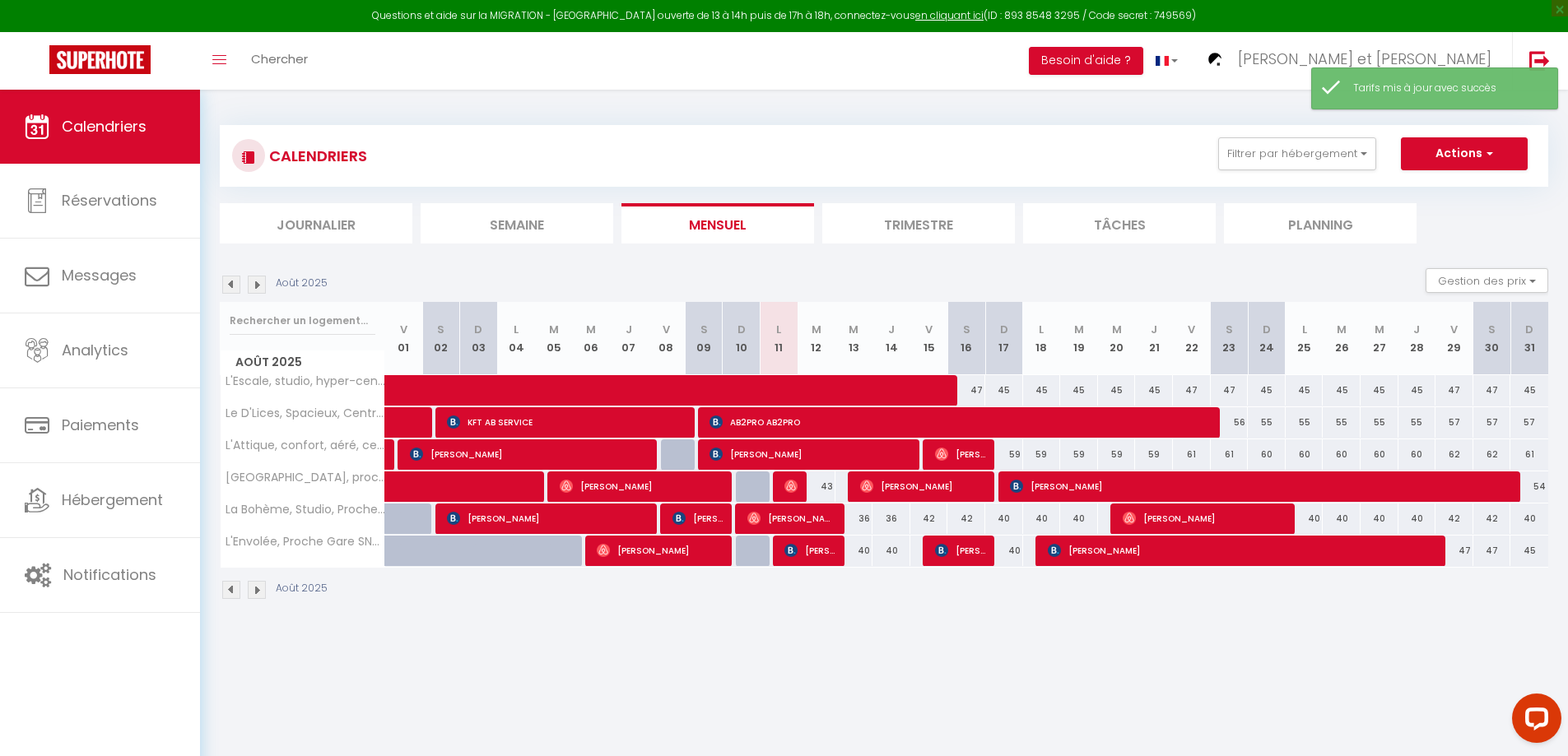
click at [1466, 557] on div "47" at bounding box center [1455, 551] width 37 height 31
type input "47"
type input "Ven 29 Août 2025"
type input "[DATE]"
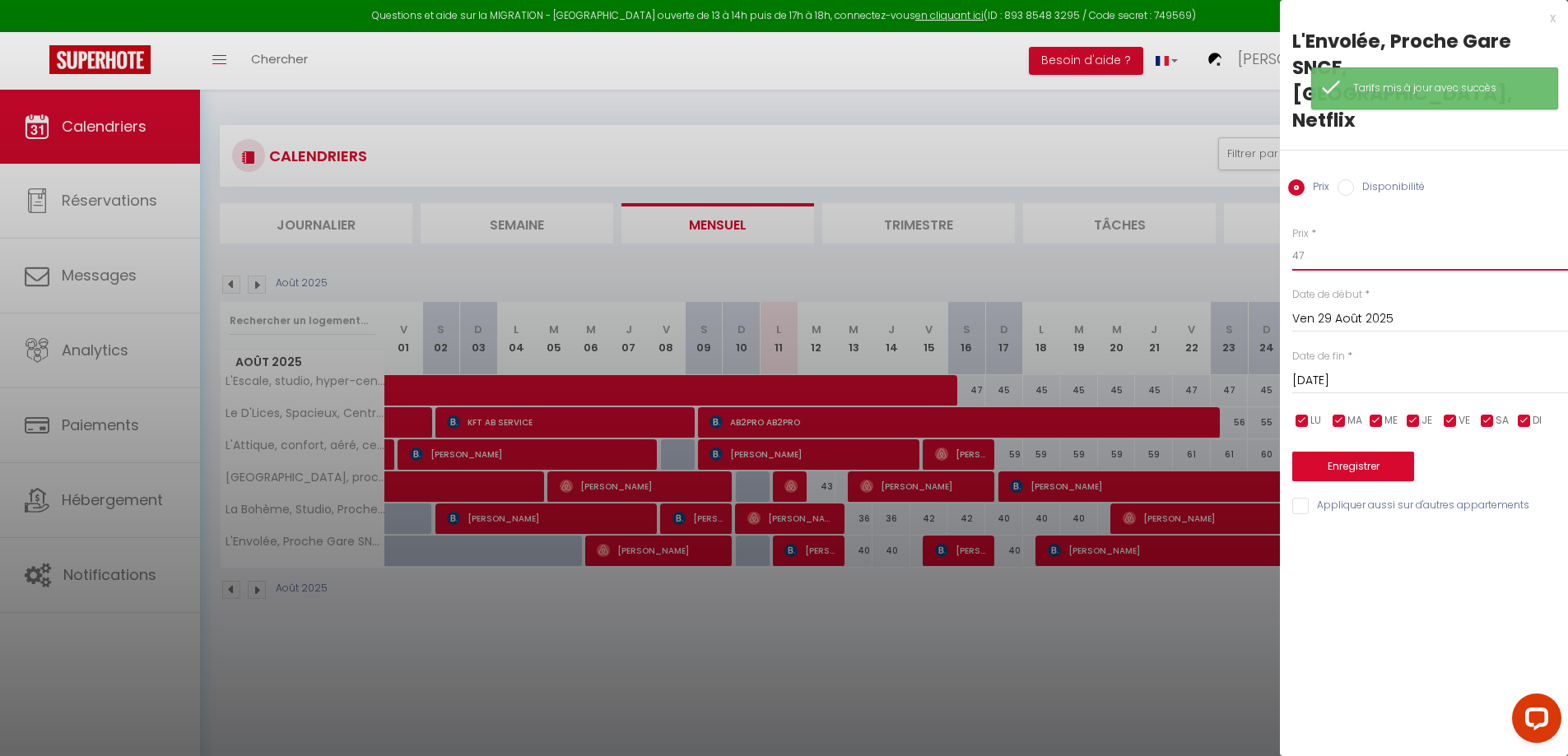
click at [1360, 241] on input "47" at bounding box center [1430, 256] width 276 height 30
type input "46"
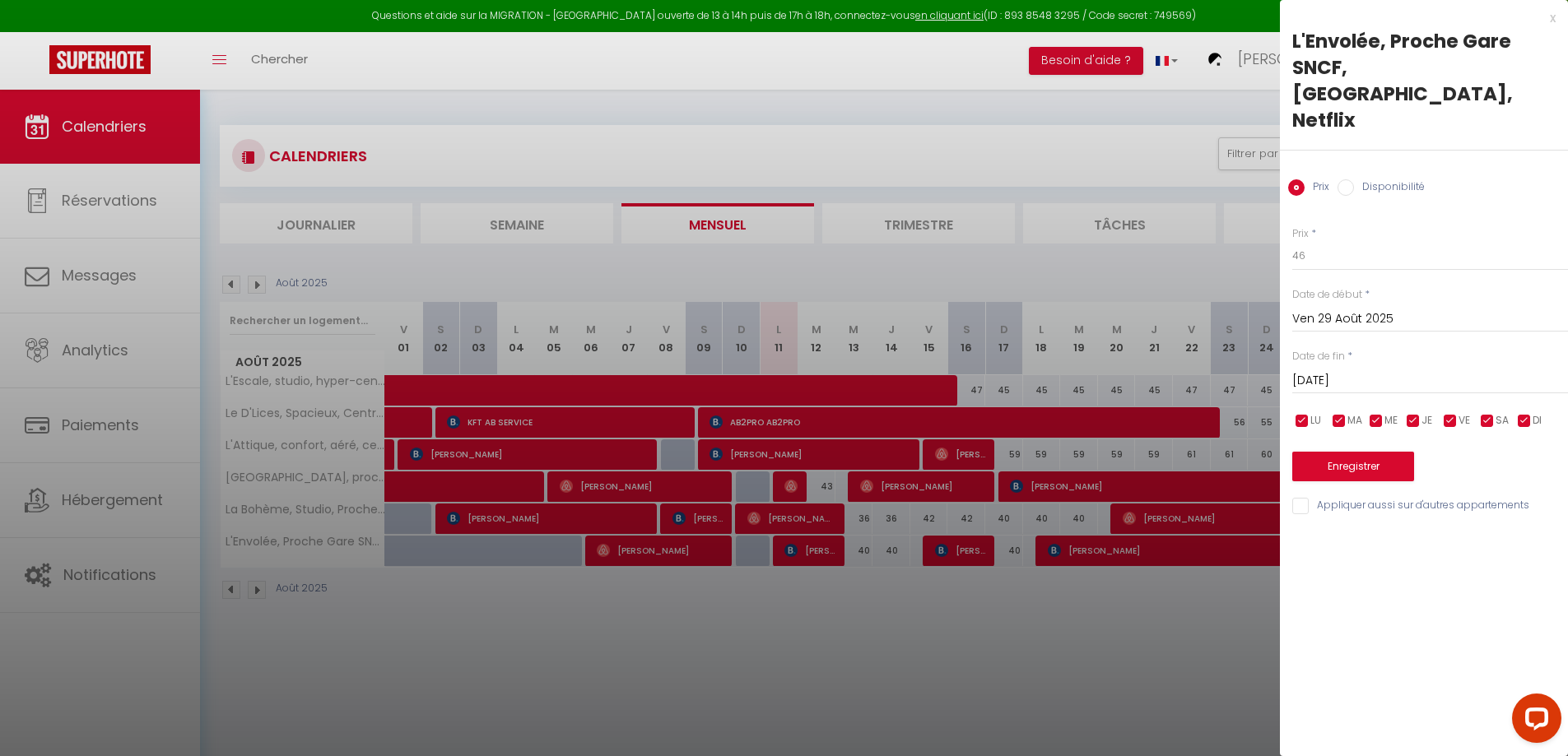
click at [1365, 370] on input "[DATE]" at bounding box center [1430, 380] width 276 height 22
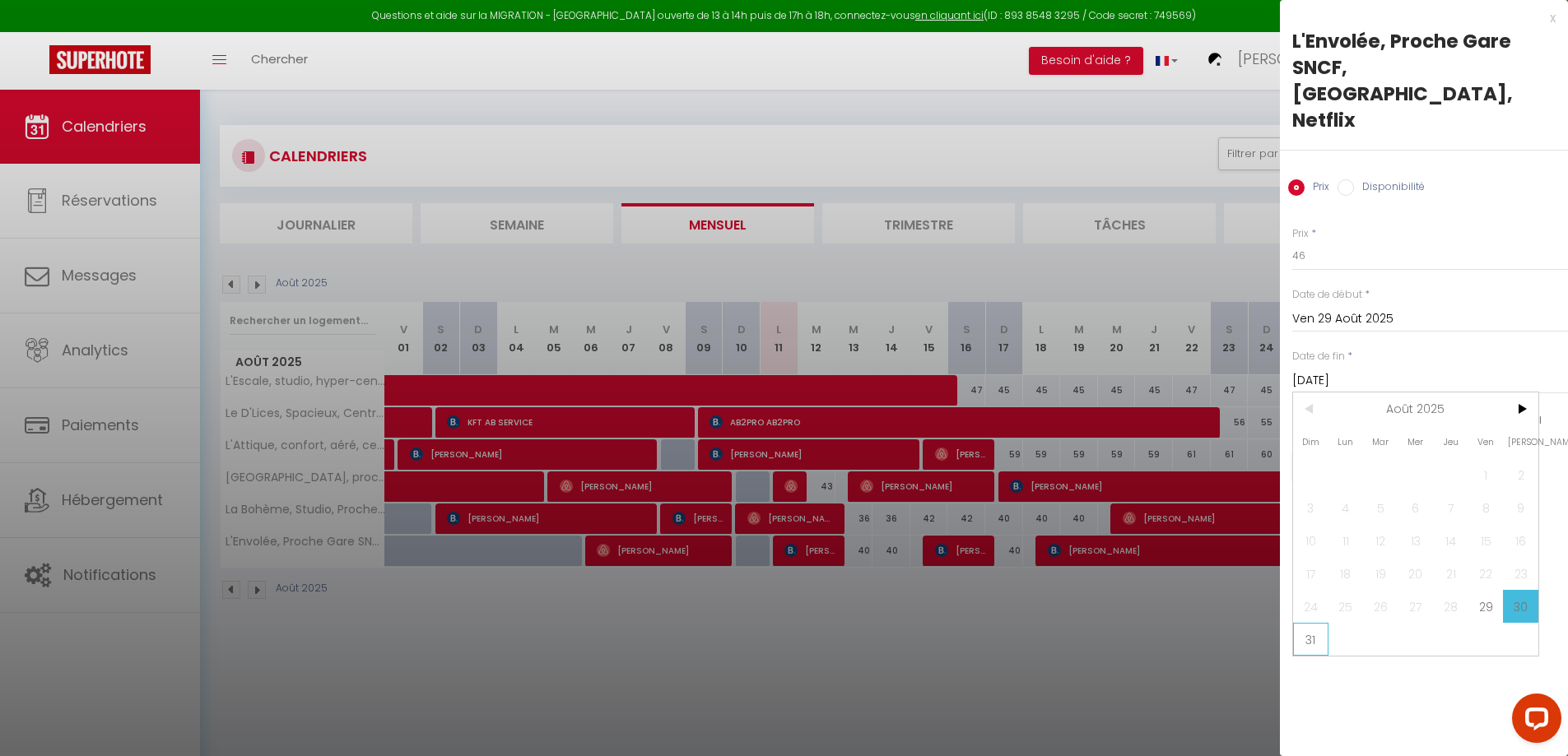
click at [1319, 623] on span "31" at bounding box center [1311, 639] width 36 height 33
type input "Dim 31 Août 2025"
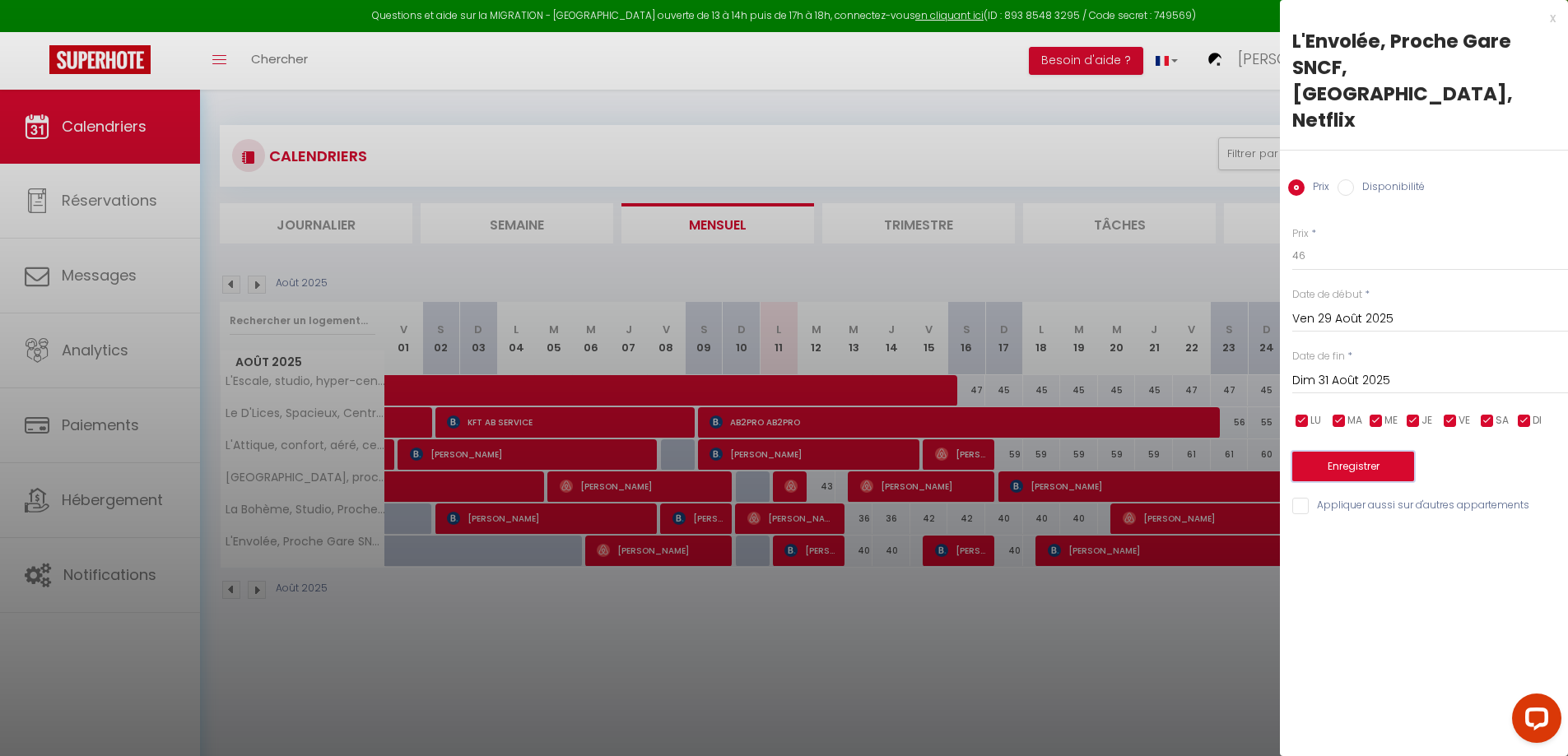
click at [1337, 452] on button "Enregistrer" at bounding box center [1353, 467] width 122 height 30
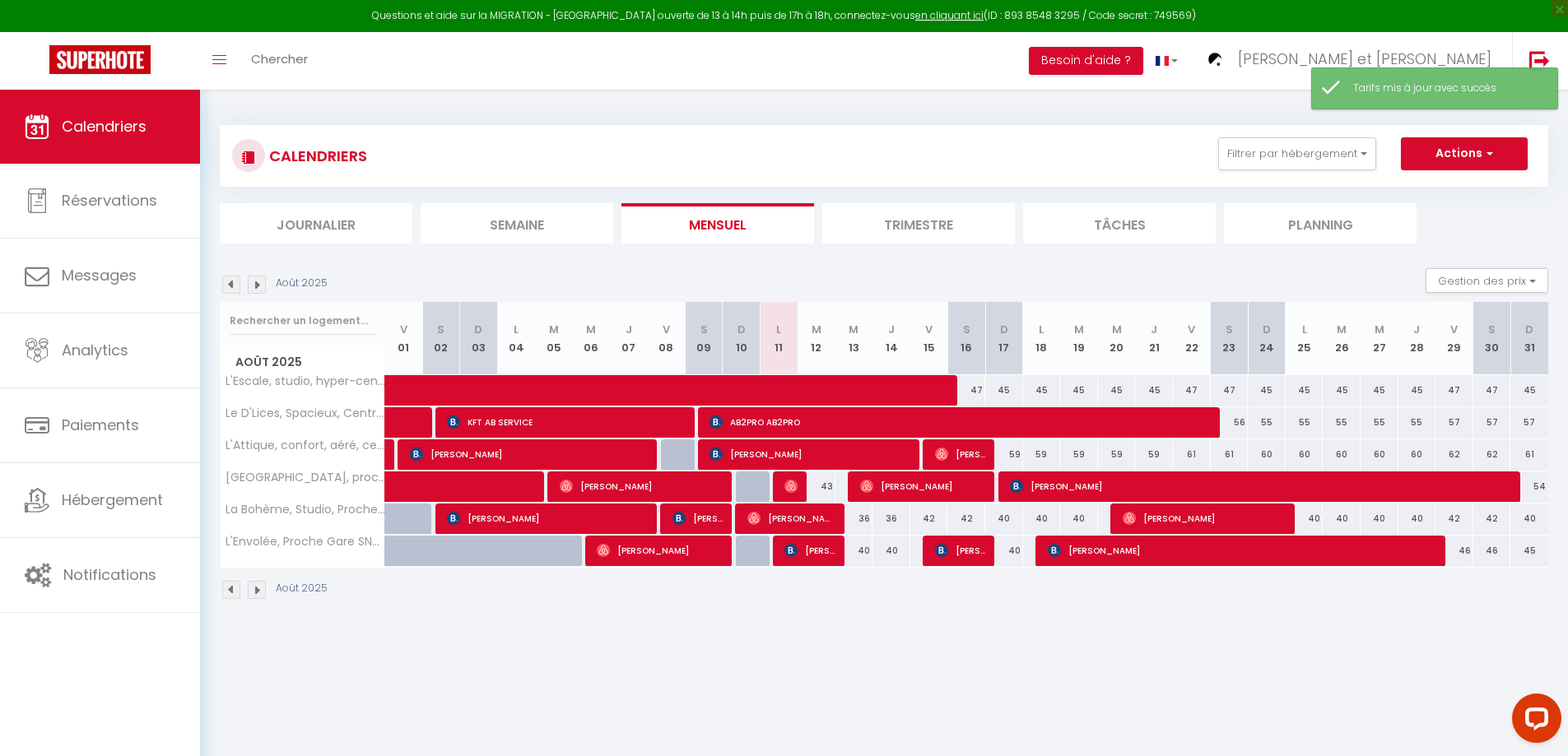
click at [1527, 554] on div "45" at bounding box center [1530, 551] width 37 height 31
type input "45"
type input "Dim 31 Août 2025"
type input "Lun 01 Septembre 2025"
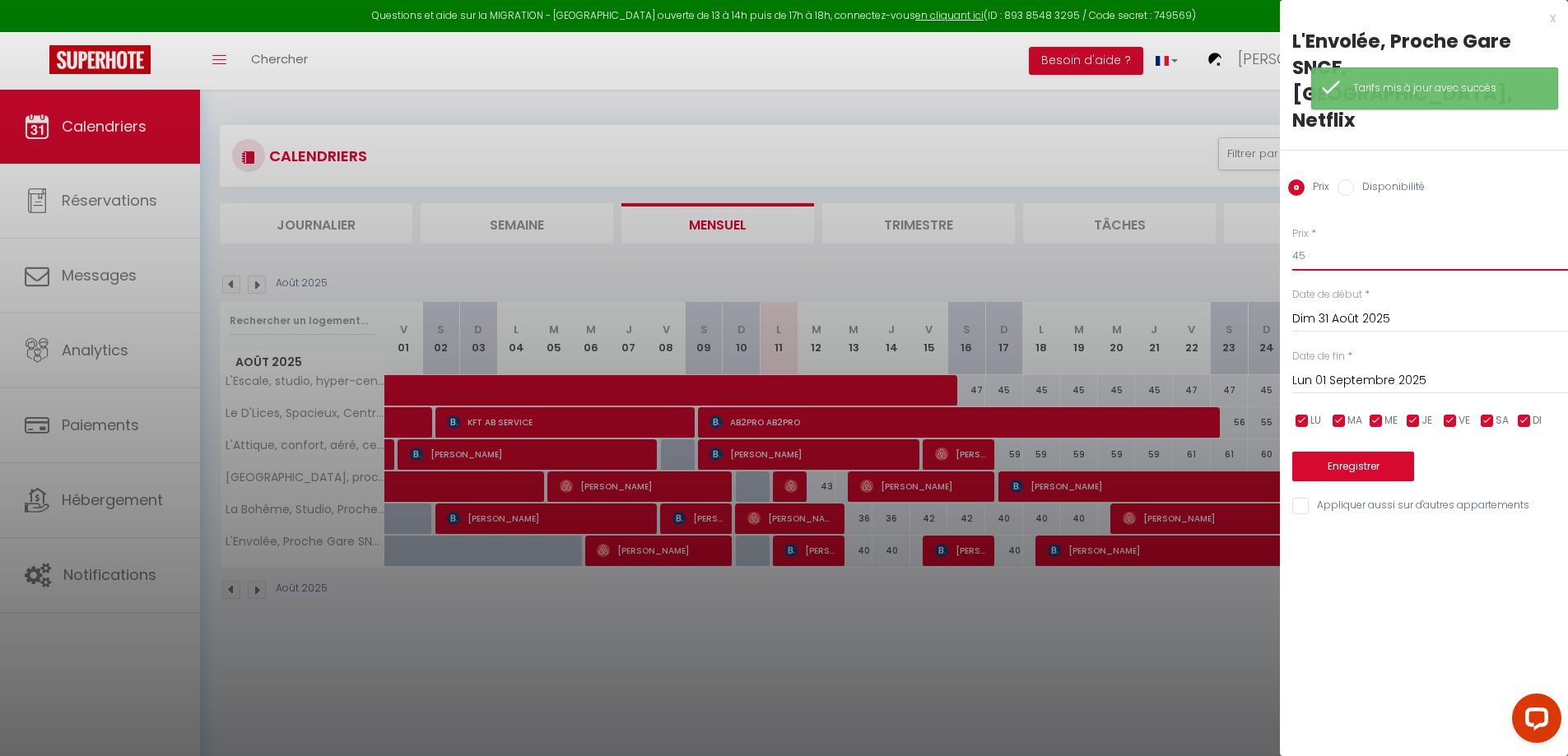
click at [1365, 241] on input "45" at bounding box center [1430, 256] width 276 height 30
type input "44"
click at [1353, 452] on button "Enregistrer" at bounding box center [1353, 467] width 122 height 30
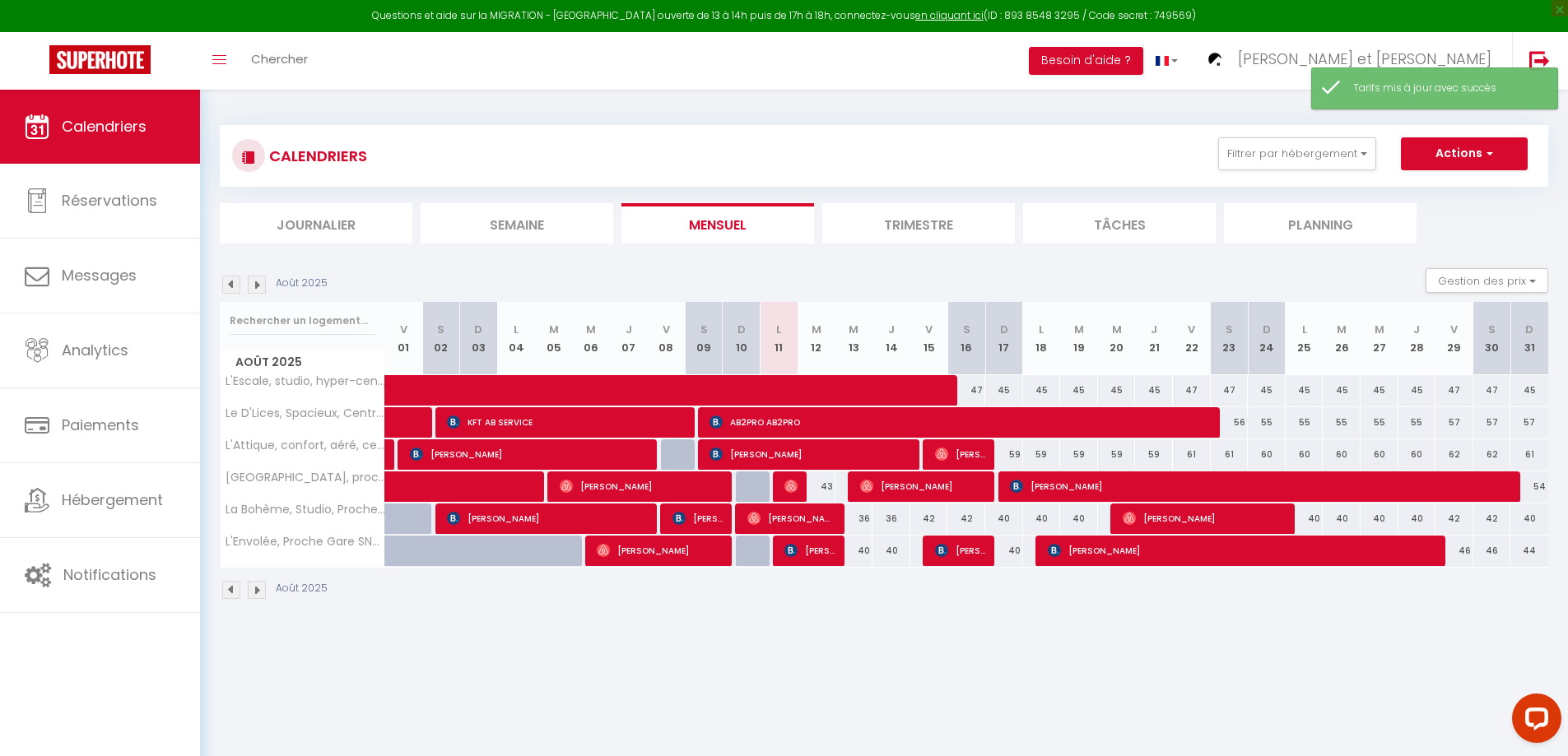
click at [932, 518] on div "42" at bounding box center [930, 519] width 37 height 31
type input "42"
type input "Ven 15 Août 2025"
type input "[PERSON_NAME][DATE]"
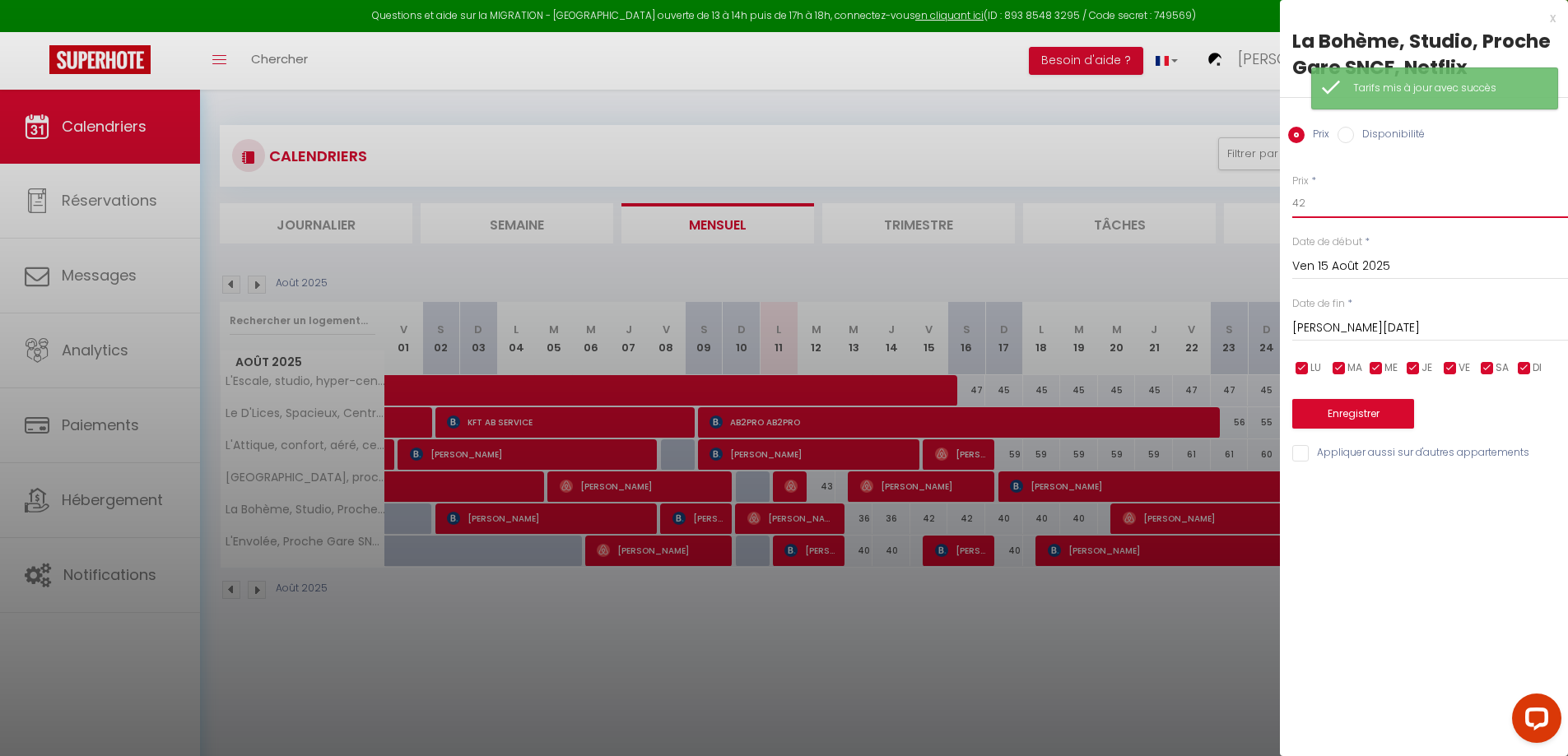
click at [1320, 208] on input "42" at bounding box center [1430, 203] width 276 height 30
type input "41"
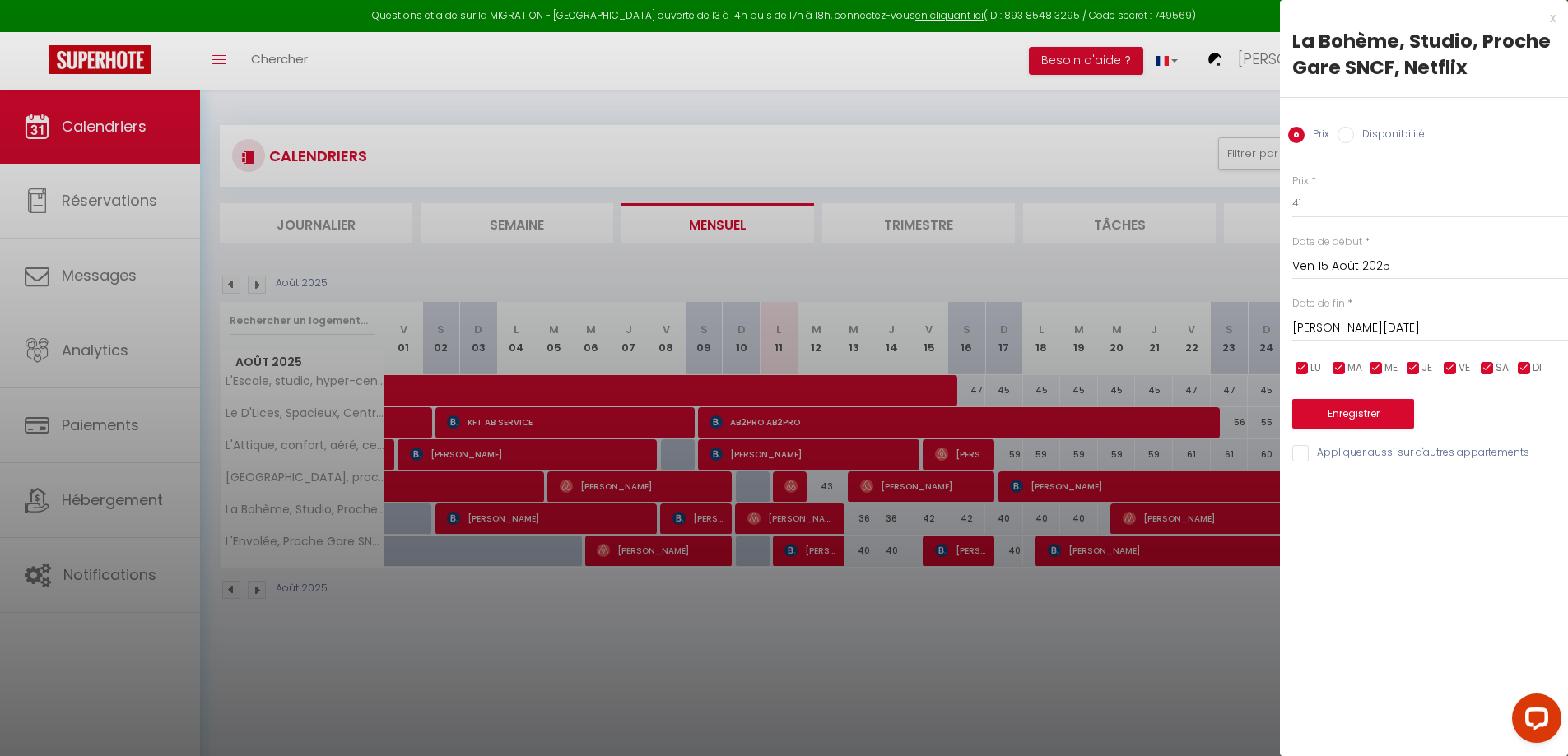
click at [1331, 326] on input "[PERSON_NAME][DATE]" at bounding box center [1430, 328] width 276 height 22
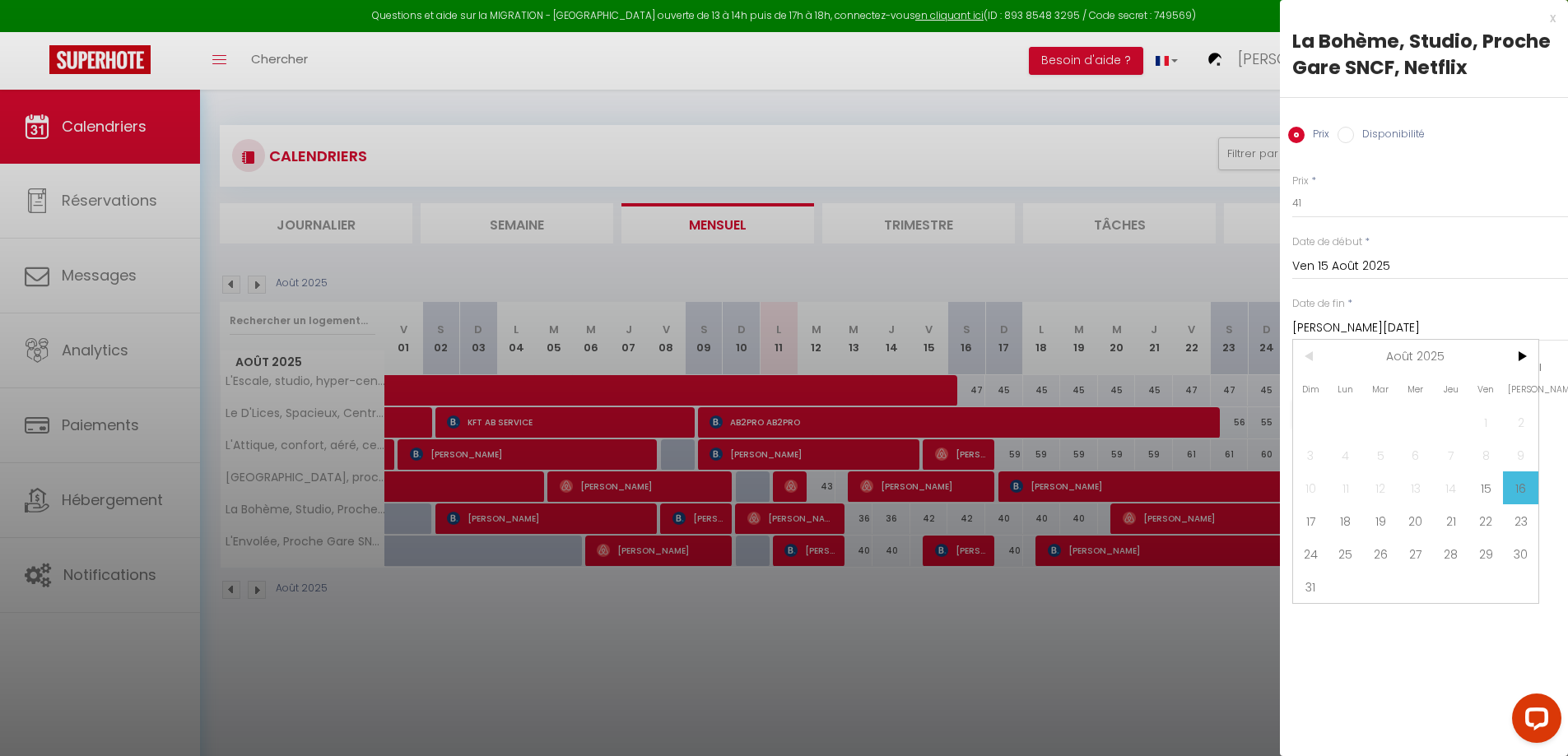
click at [1314, 518] on span "17" at bounding box center [1311, 520] width 36 height 33
type input "Dim 17 Août 2025"
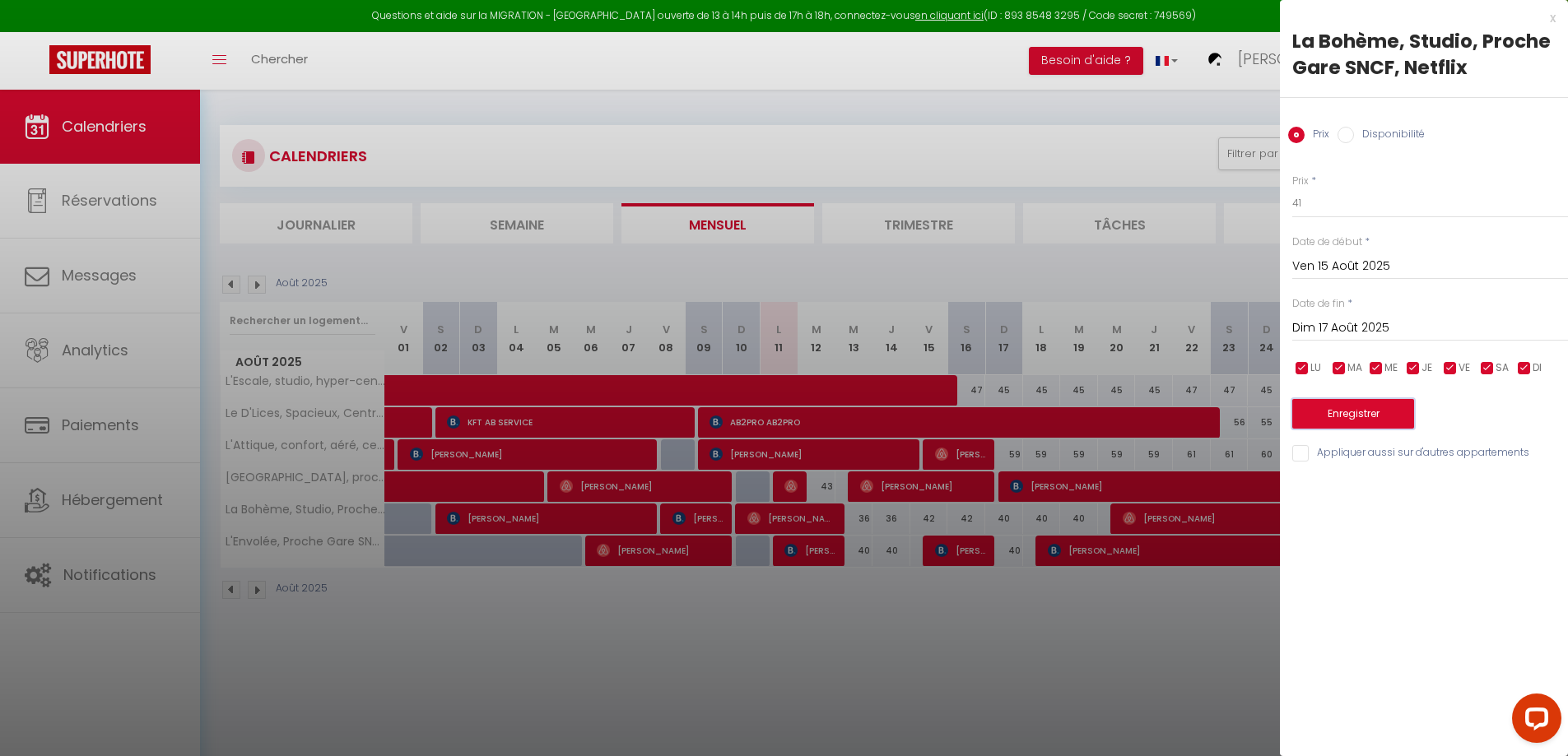
click at [1311, 408] on button "Enregistrer" at bounding box center [1353, 414] width 122 height 30
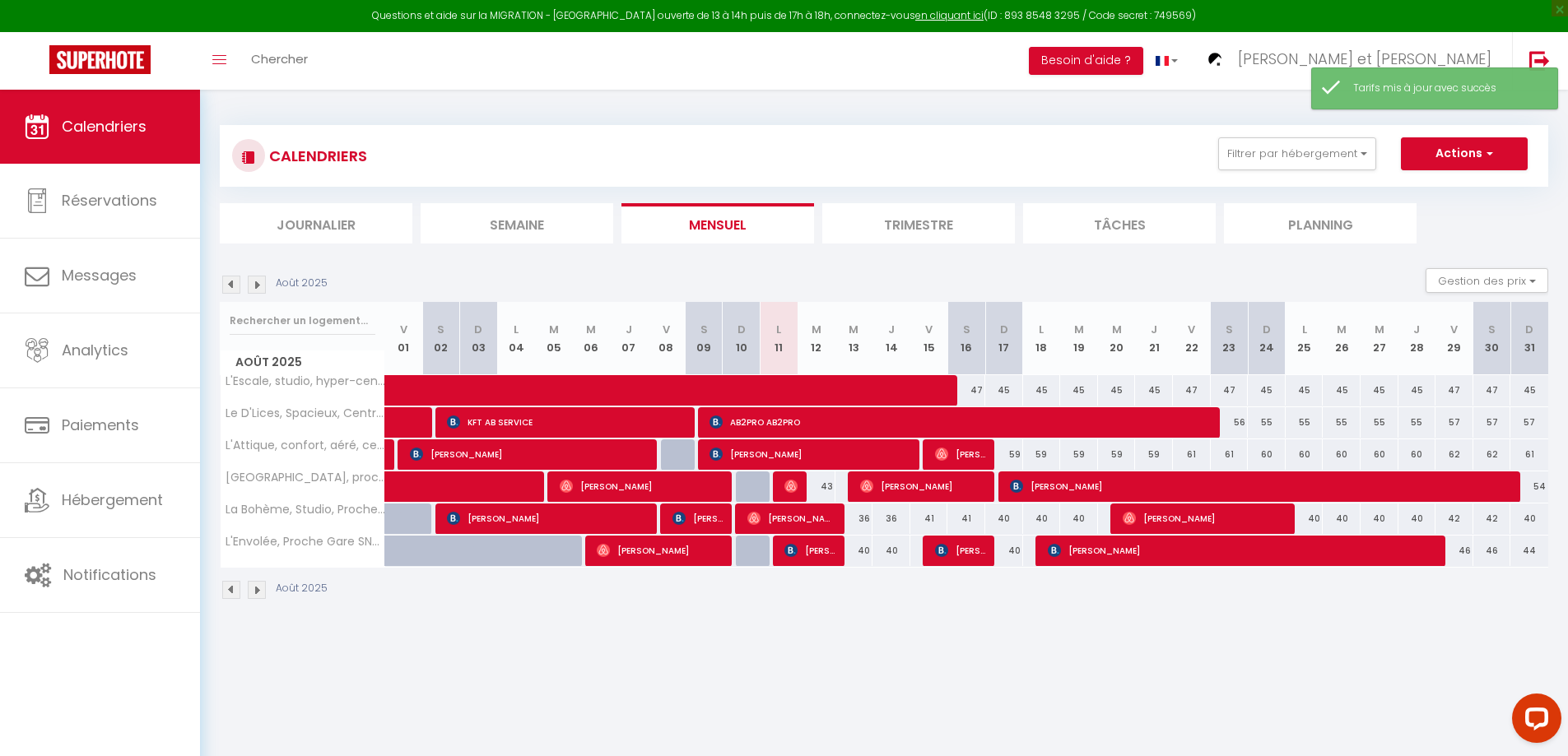
click at [1005, 519] on div "40" at bounding box center [1004, 519] width 37 height 31
type input "40"
type input "Dim 17 Août 2025"
type input "Lun 18 Août 2025"
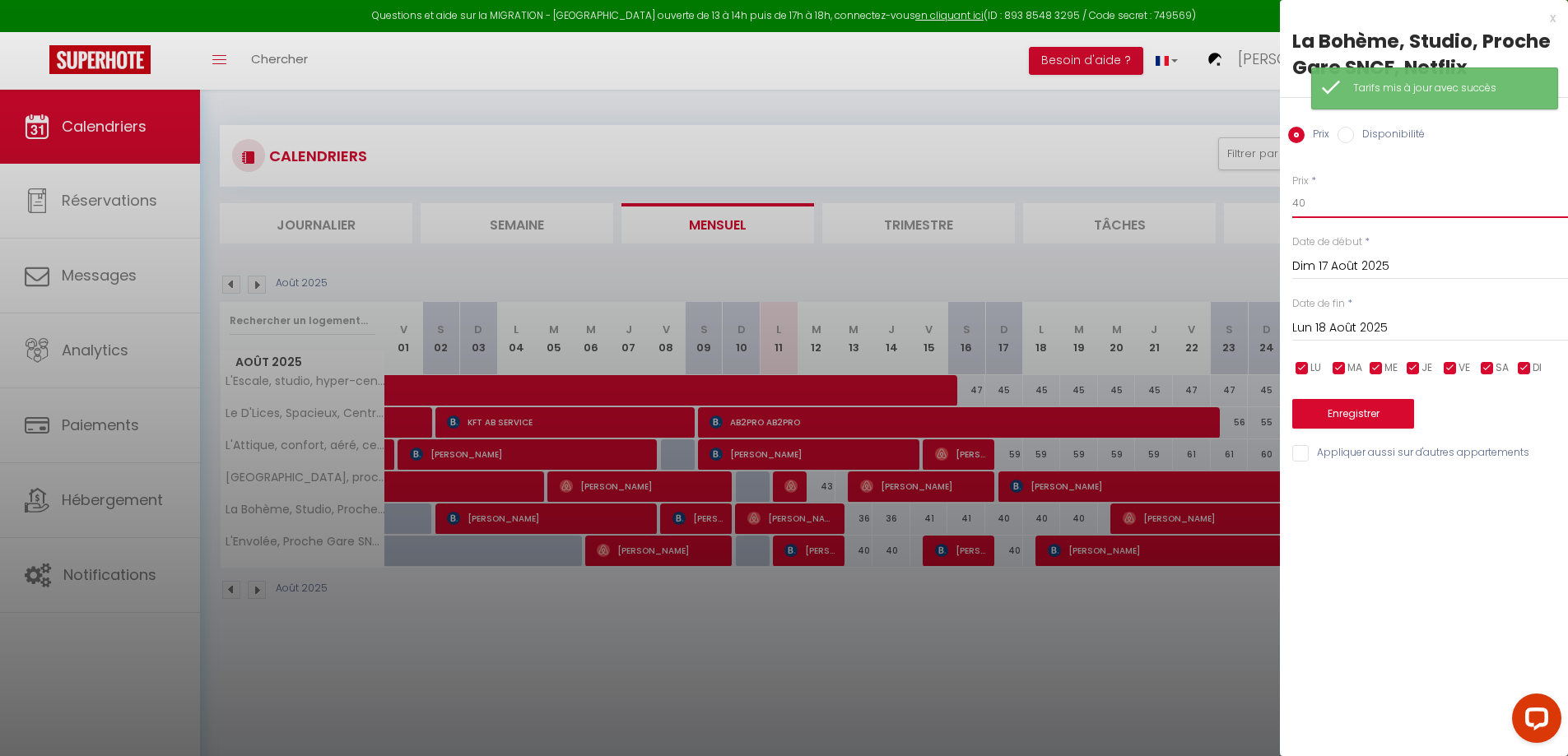
click at [1341, 207] on input "40" at bounding box center [1430, 203] width 276 height 30
type input "4"
type input "39"
click at [1351, 319] on input "Lun 18 Août 2025" at bounding box center [1430, 328] width 276 height 22
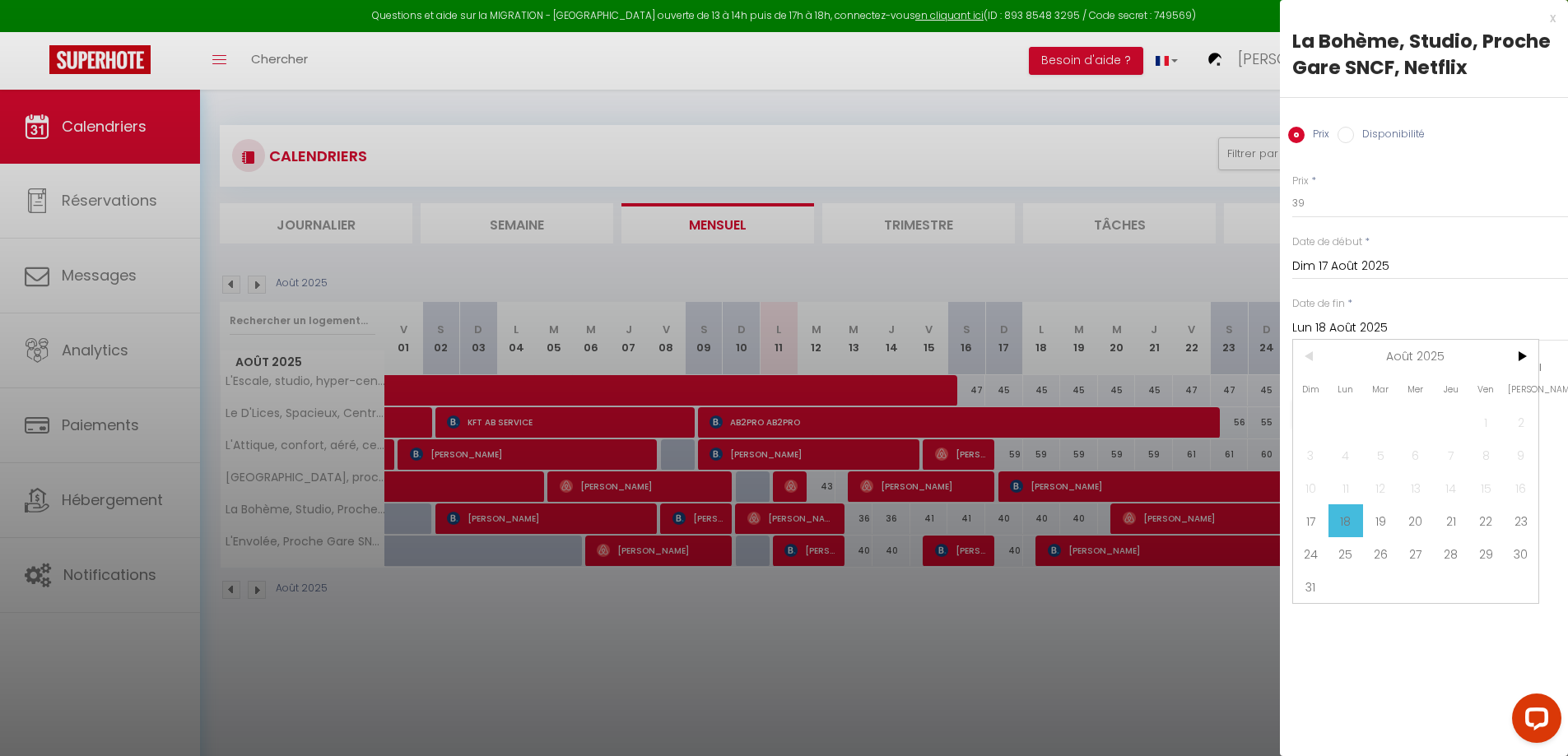
drag, startPoint x: 1480, startPoint y: 526, endPoint x: 1424, endPoint y: 473, distance: 77.1
click at [1479, 526] on span "22" at bounding box center [1486, 520] width 36 height 33
type input "Ven 22 Août 2025"
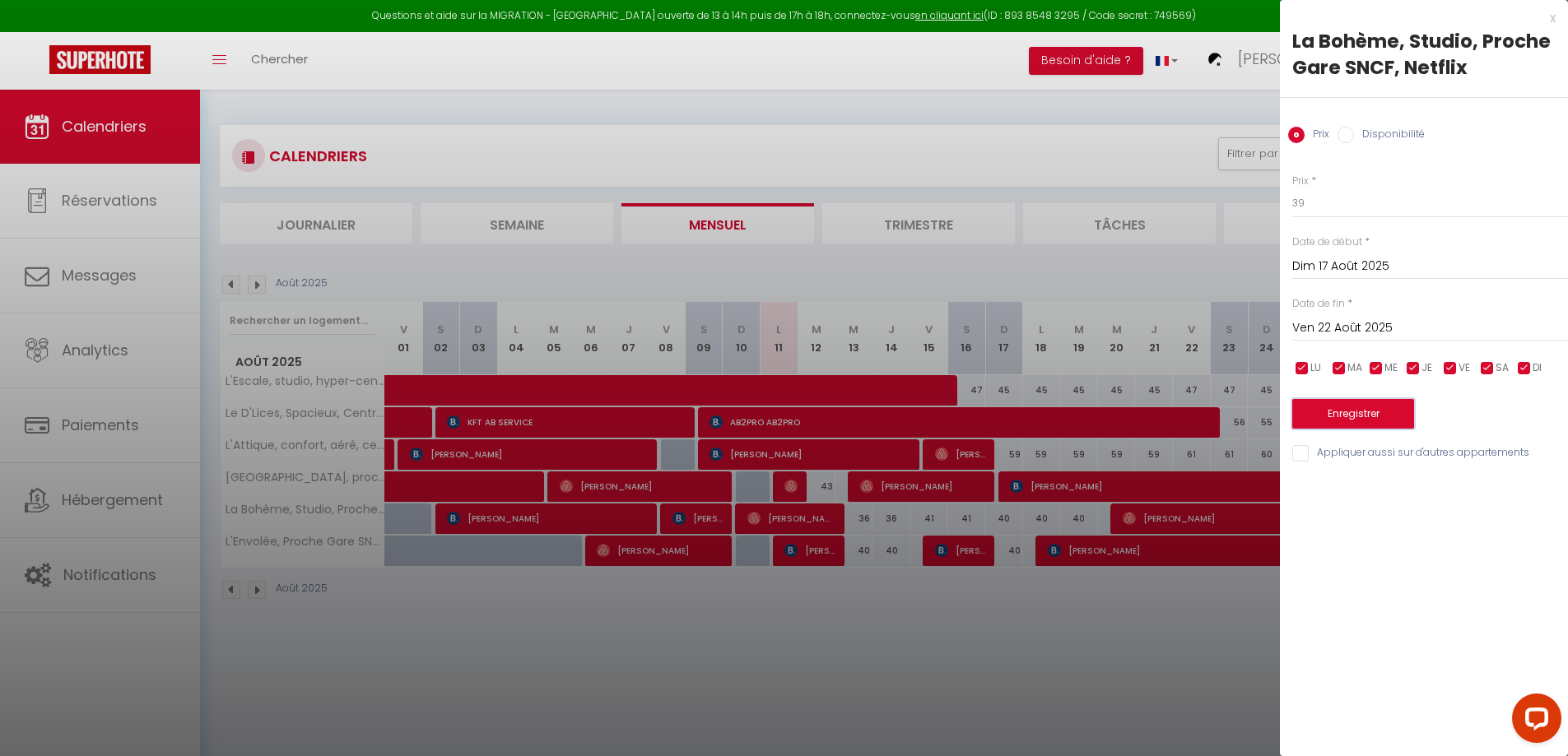
click at [1364, 411] on button "Enregistrer" at bounding box center [1353, 414] width 122 height 30
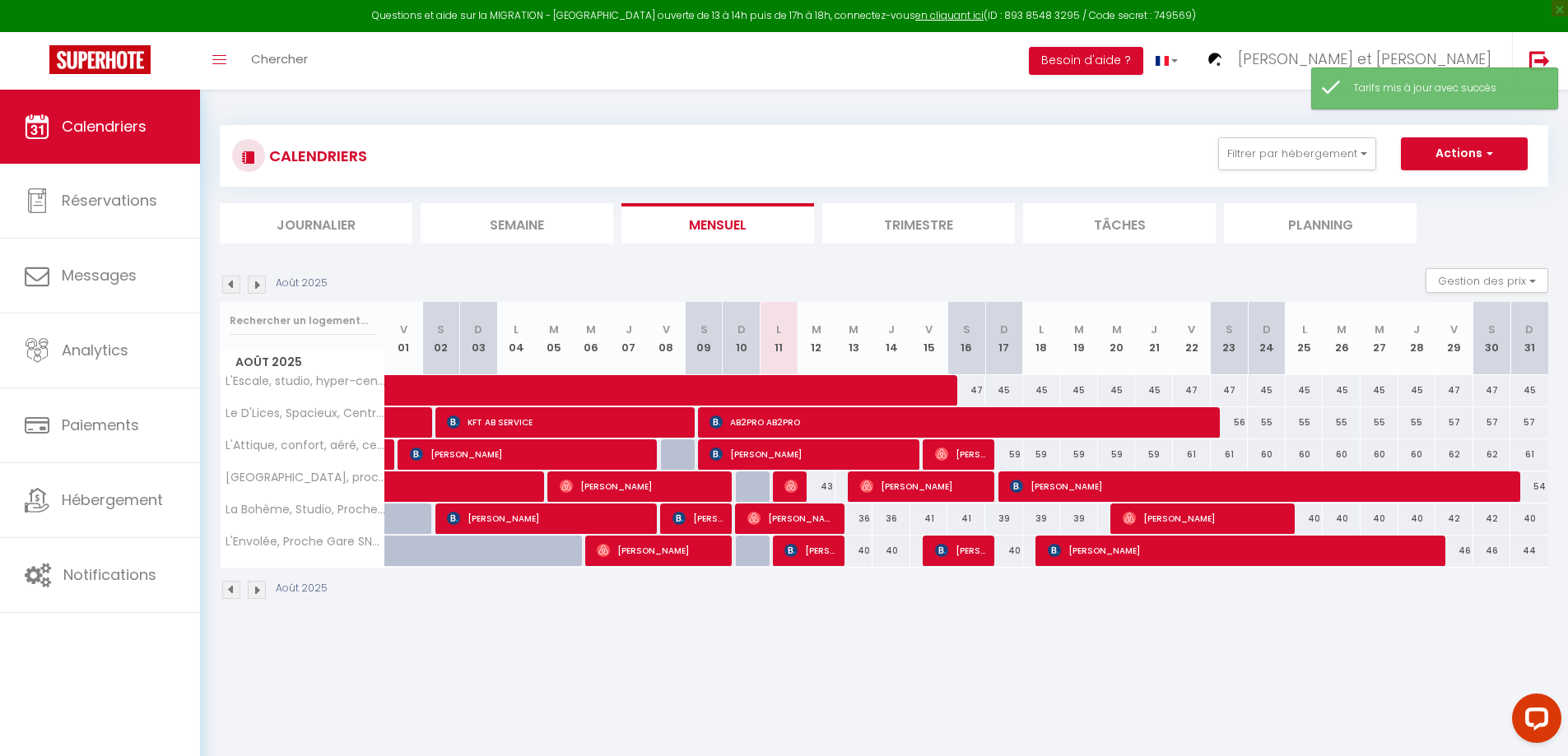
click at [947, 622] on div "CALENDRIERS Filtrer par hébergement Tous La Bohème, Studio, Proche Gare SNCF, N…" at bounding box center [884, 363] width 1368 height 546
click at [886, 645] on body "Questions et aide sur la MIGRATION - [GEOGRAPHIC_DATA] ouverte de 13 à 14h puis…" at bounding box center [784, 467] width 1568 height 756
click at [1466, 138] on button "Actions" at bounding box center [1464, 154] width 127 height 33
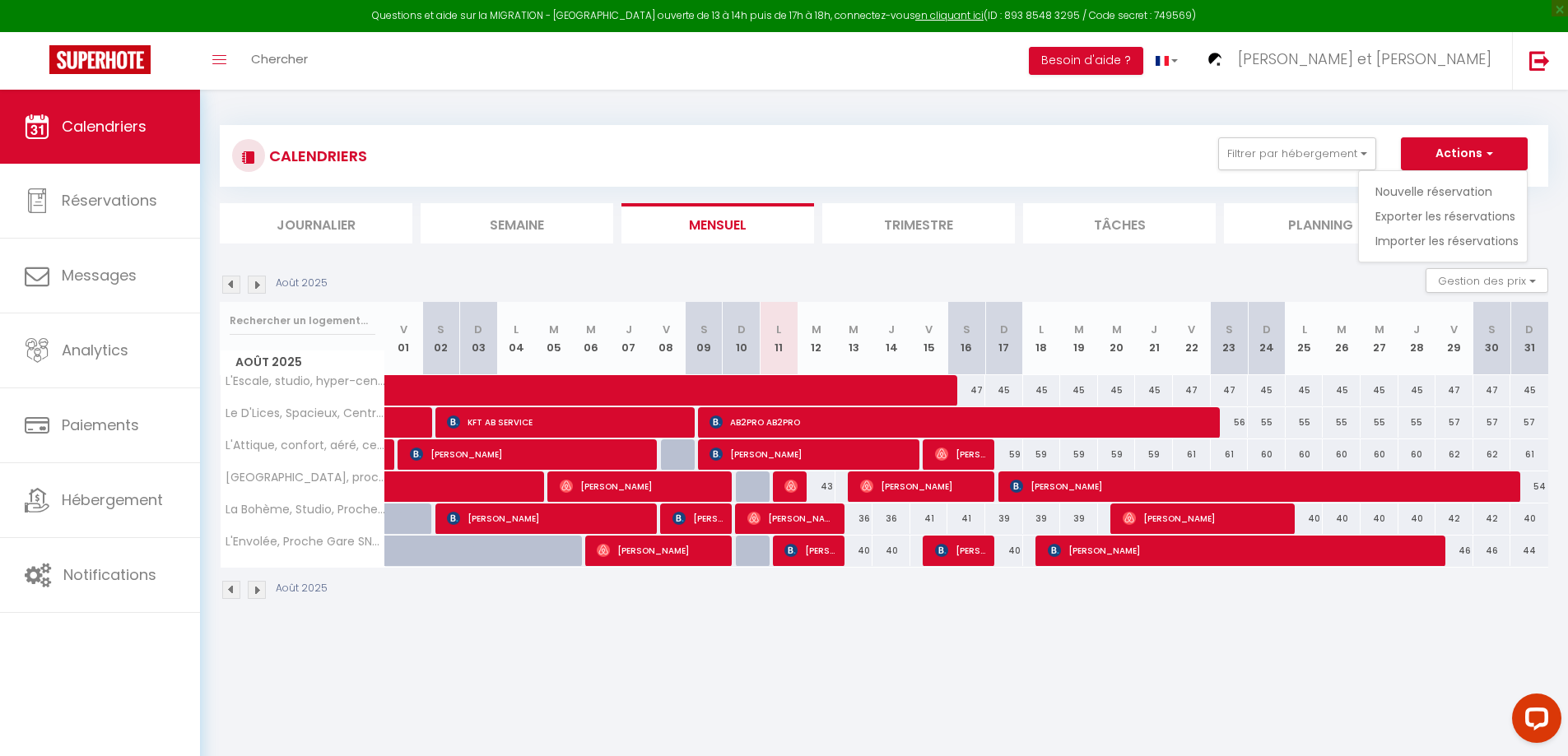
click at [1058, 144] on div "CALENDRIERS Filtrer par hébergement Tous La Bohème, Studio, Proche Gare SNCF, N…" at bounding box center [884, 156] width 1304 height 37
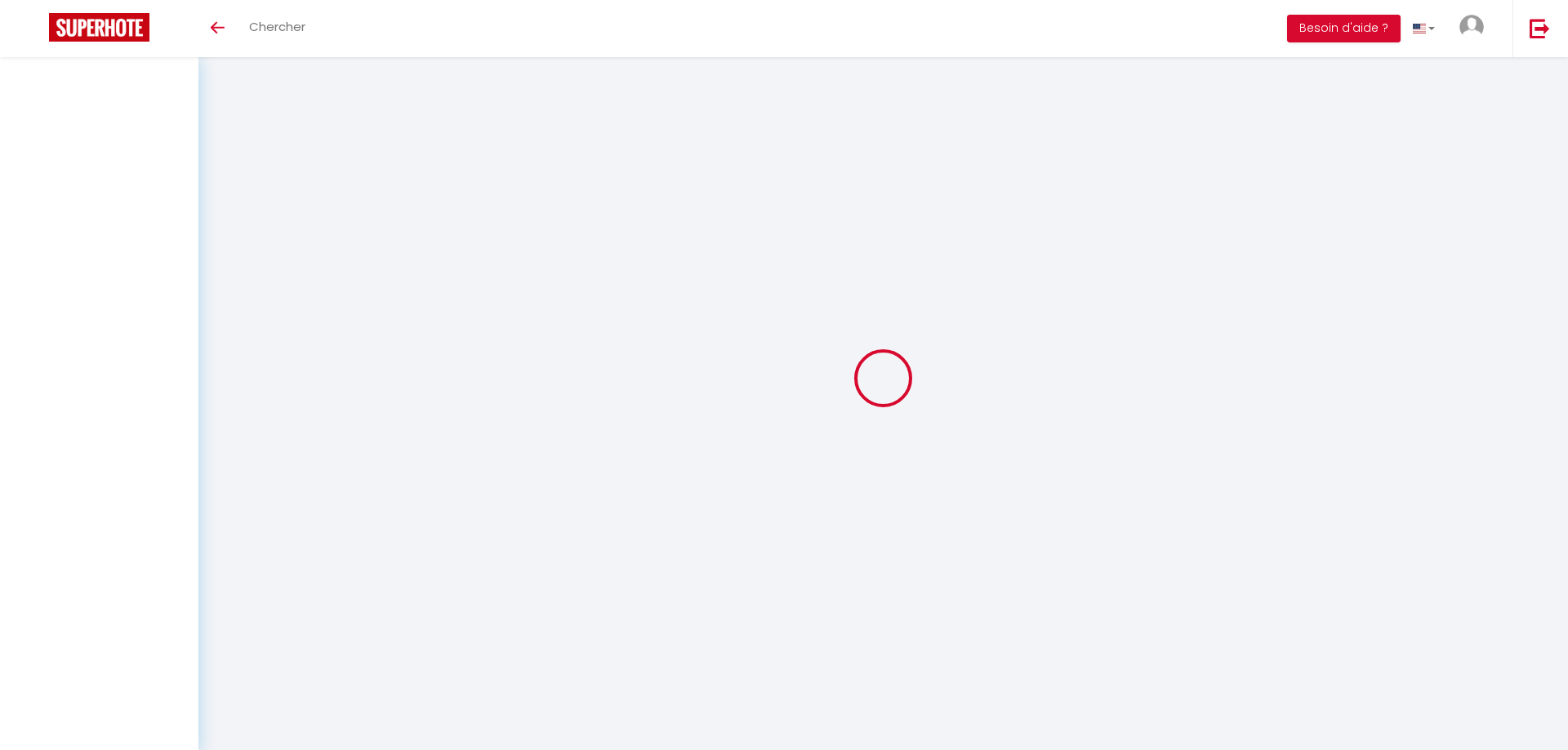
select select
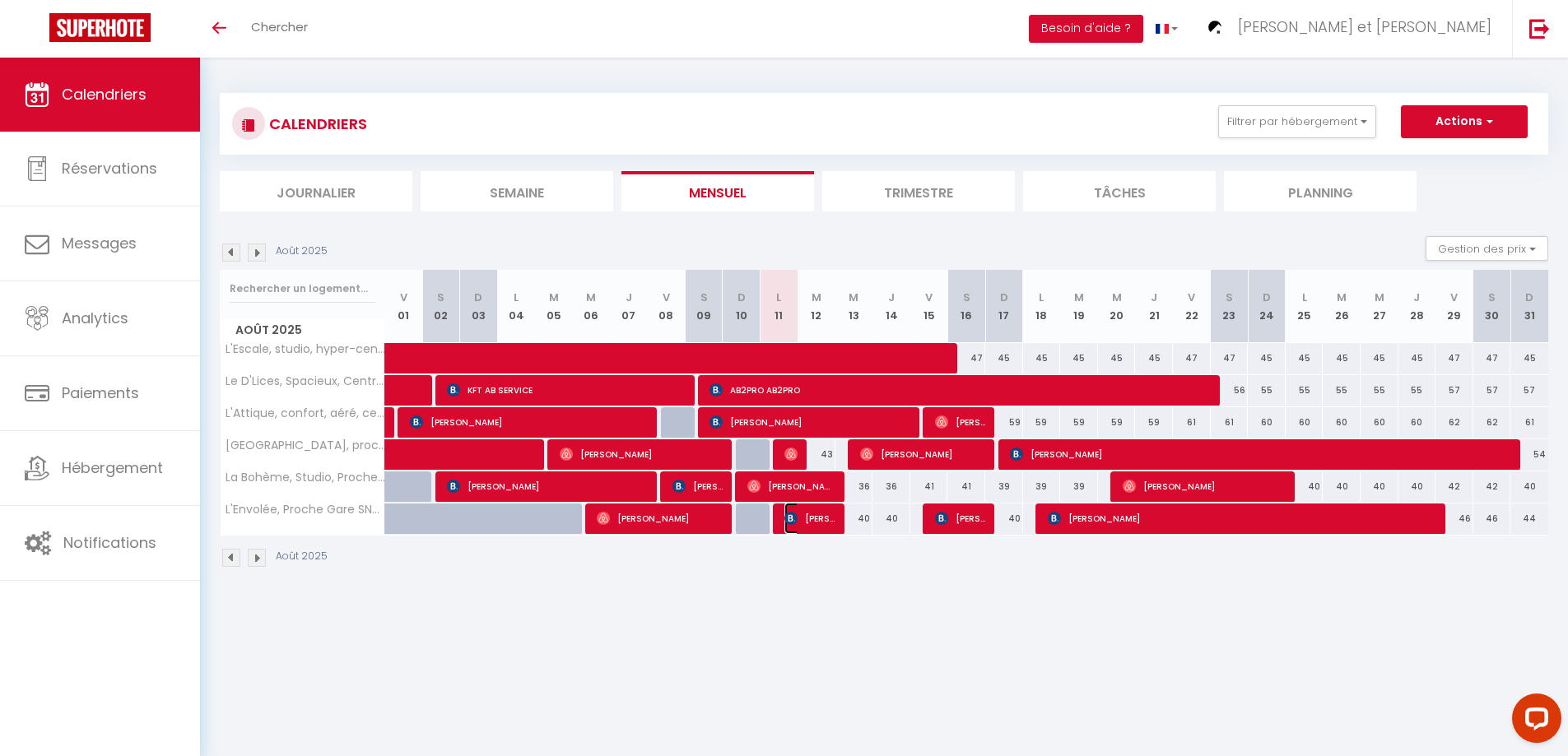
click at [812, 522] on span "[PERSON_NAME]" at bounding box center [810, 518] width 51 height 31
select select "OK"
select select "1"
select select "0"
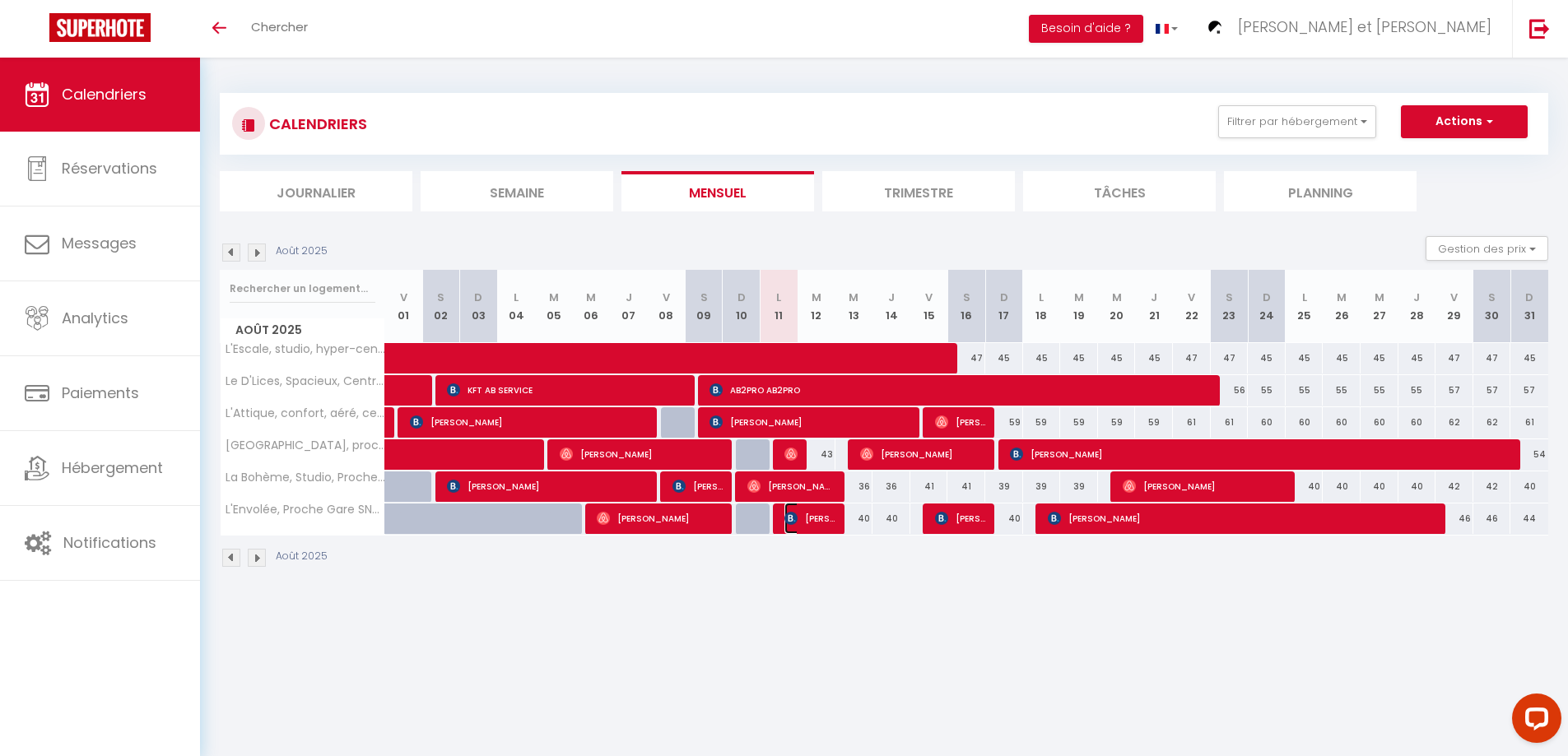
select select "1"
select select
select select "50747"
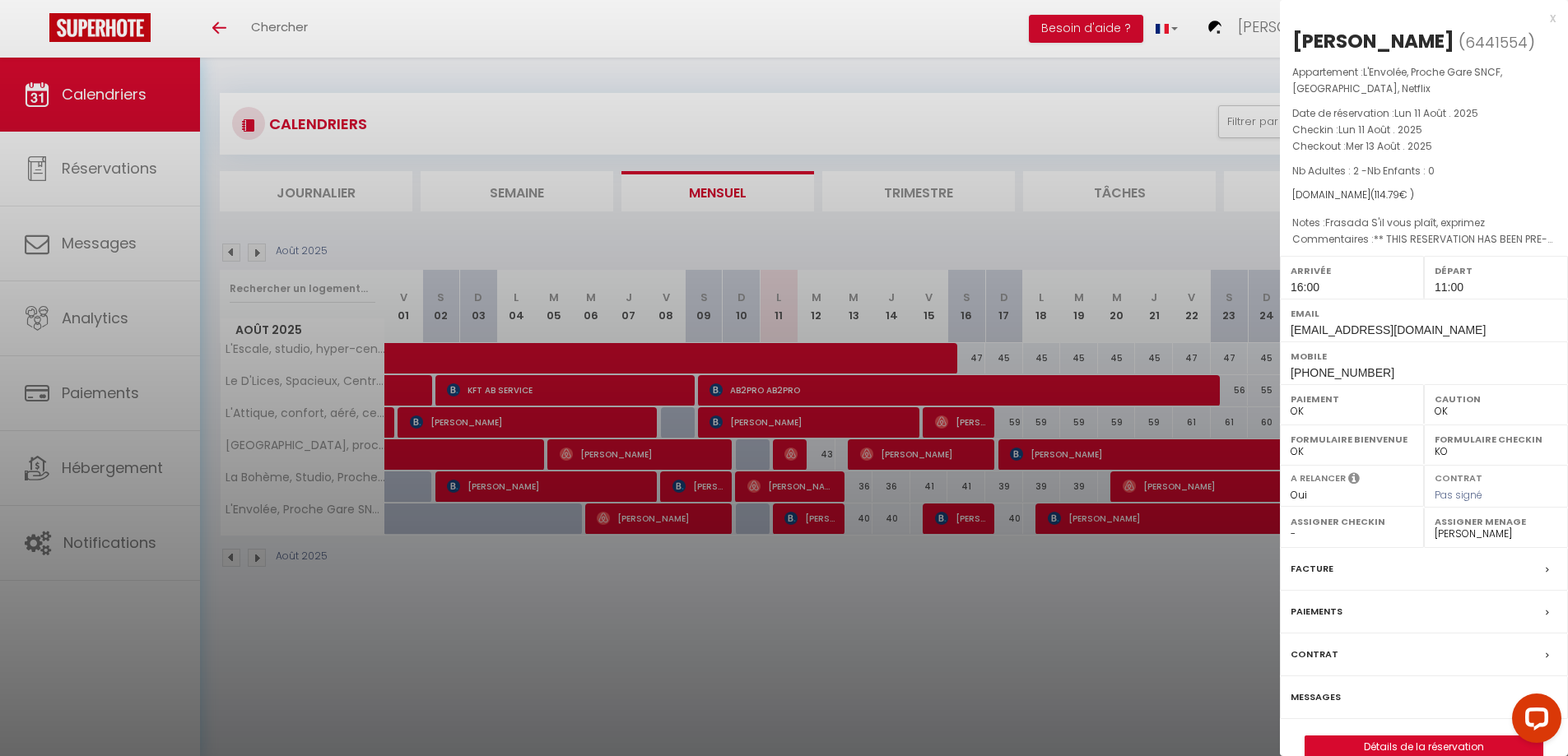
click at [769, 591] on div at bounding box center [784, 378] width 1568 height 756
